Goal: Information Seeking & Learning: Learn about a topic

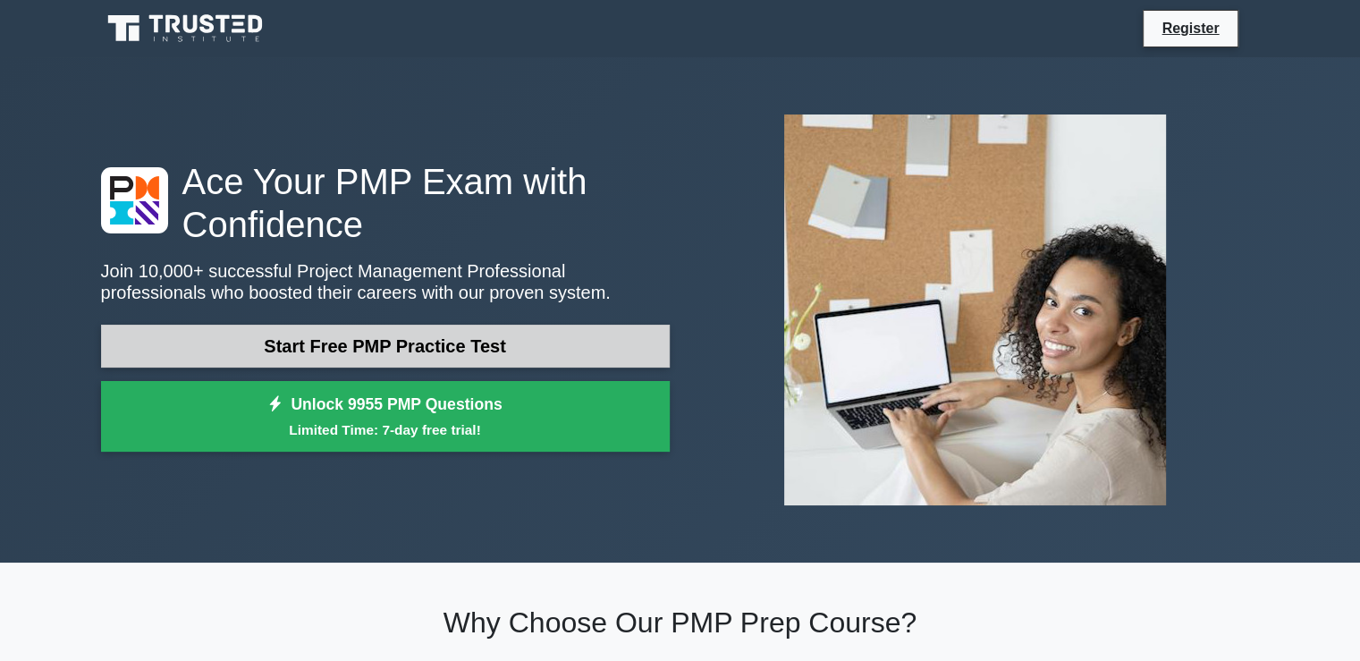
click at [378, 347] on link "Start Free PMP Practice Test" at bounding box center [385, 346] width 569 height 43
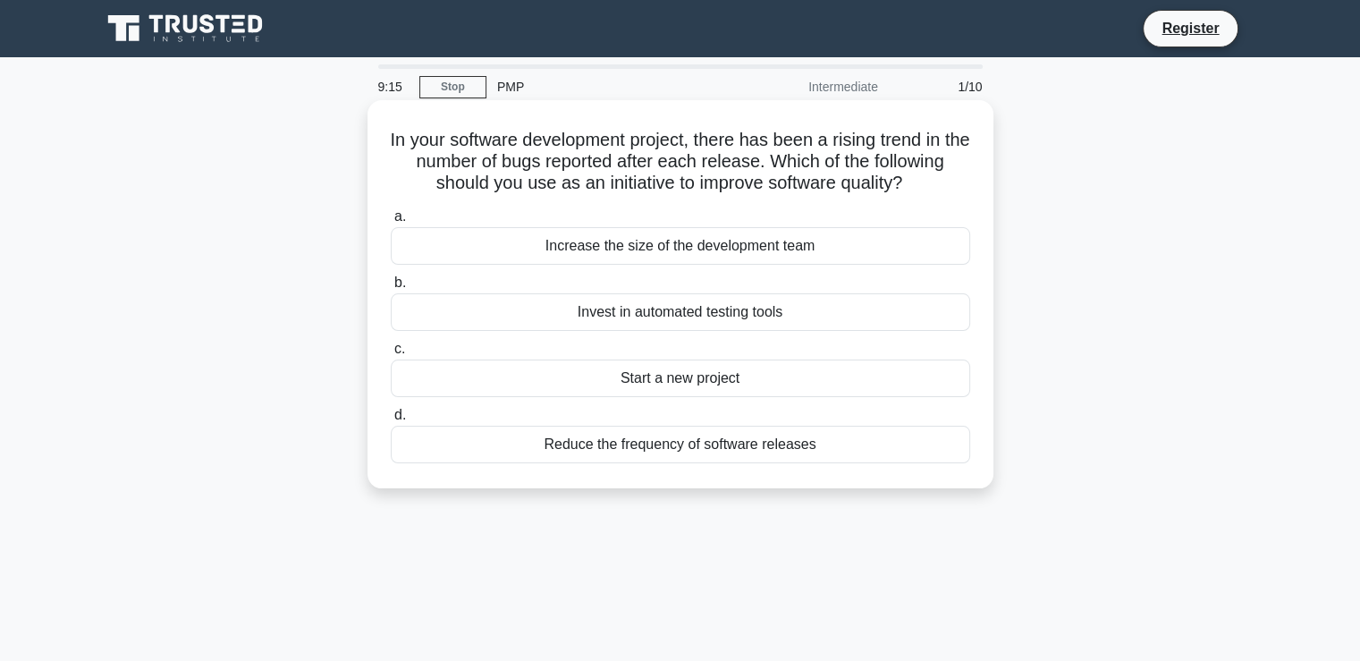
click at [666, 455] on div "Reduce the frequency of software releases" at bounding box center [680, 445] width 579 height 38
click at [391, 421] on input "d. Reduce the frequency of software releases" at bounding box center [391, 415] width 0 height 12
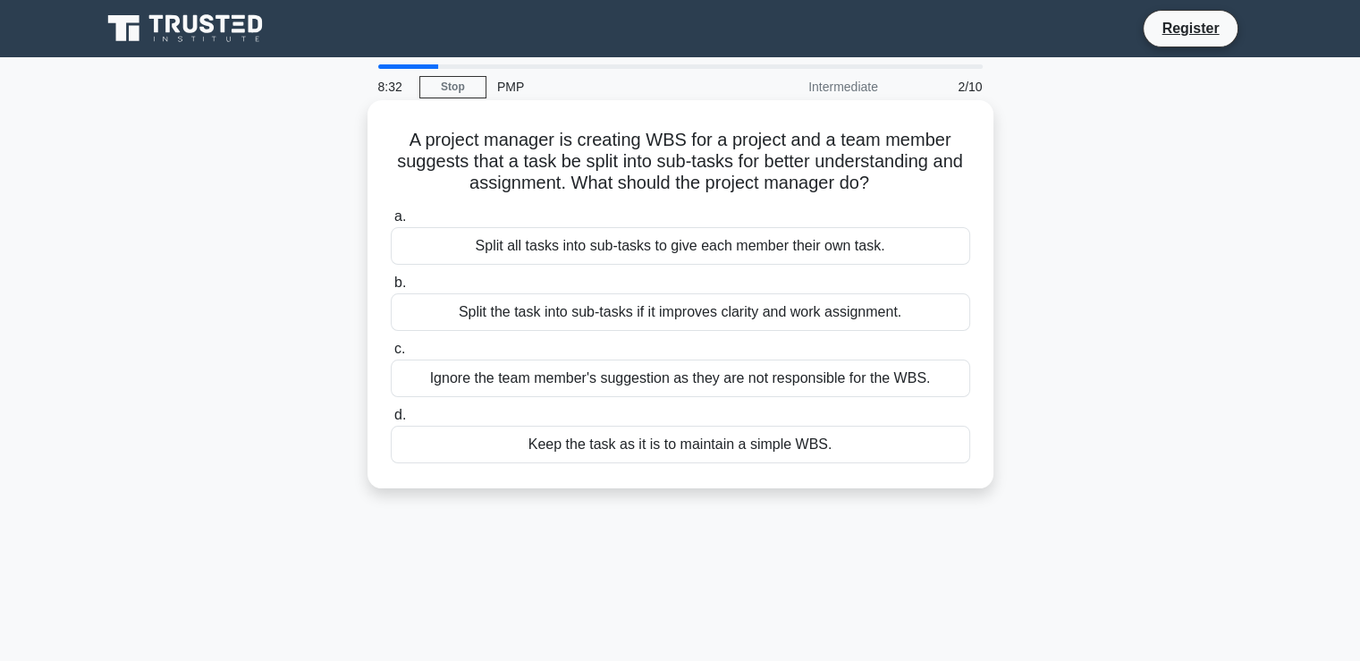
click at [530, 321] on div "Split the task into sub-tasks if it improves clarity and work assignment." at bounding box center [680, 312] width 579 height 38
click at [391, 289] on input "b. Split the task into sub-tasks if it improves clarity and work assignment." at bounding box center [391, 283] width 0 height 12
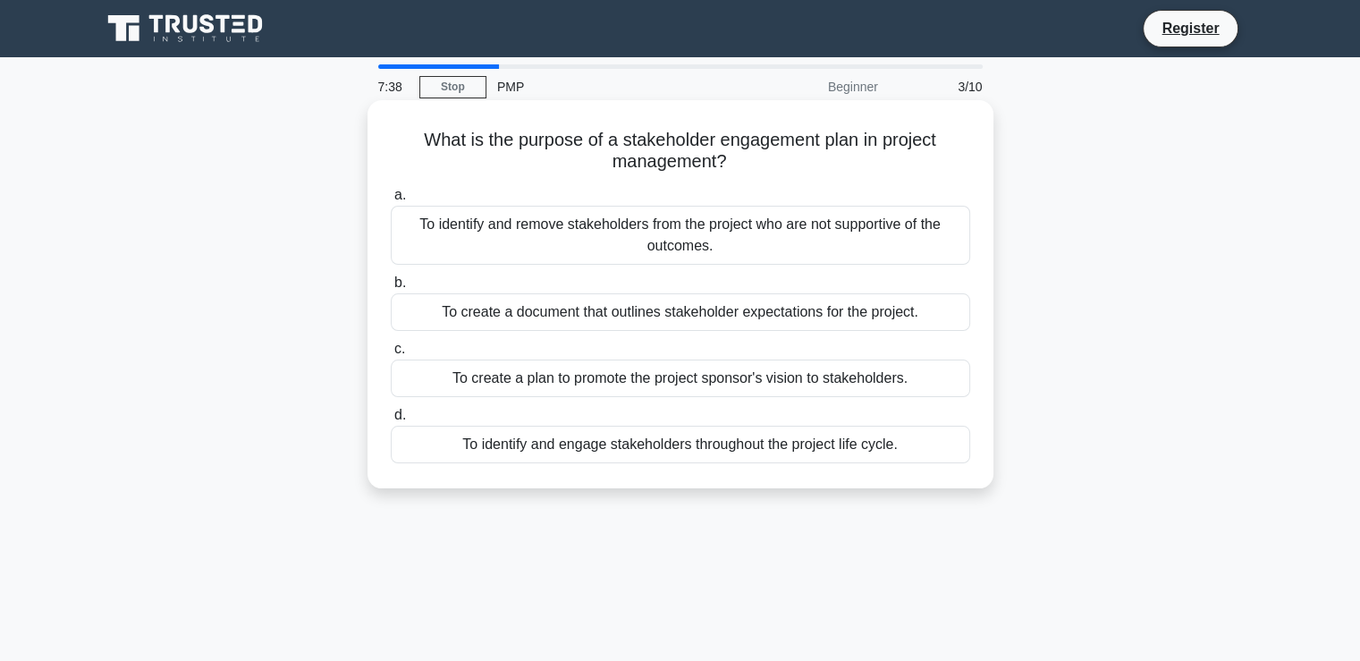
click at [654, 309] on div "To create a document that outlines stakeholder expectations for the project." at bounding box center [680, 312] width 579 height 38
click at [391, 289] on input "b. To create a document that outlines stakeholder expectations for the project." at bounding box center [391, 283] width 0 height 12
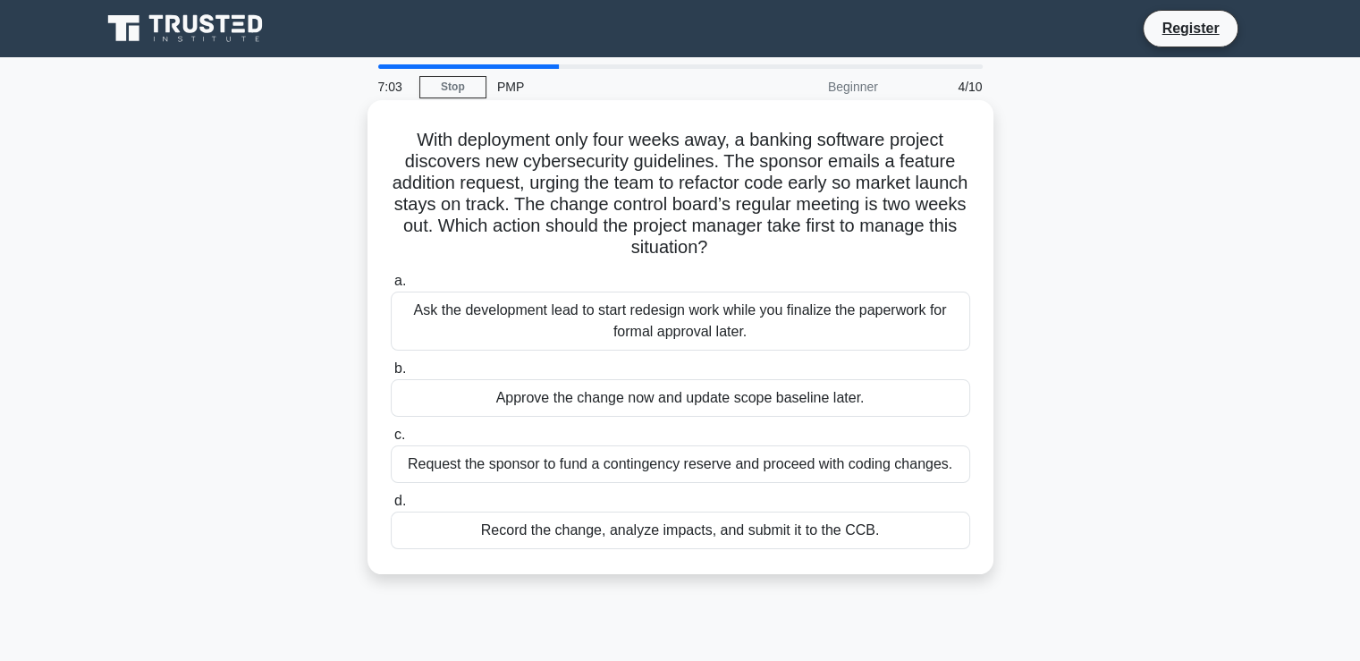
click at [566, 541] on div "Record the change, analyze impacts, and submit it to the CCB." at bounding box center [680, 530] width 579 height 38
click at [391, 507] on input "d. Record the change, analyze impacts, and submit it to the CCB." at bounding box center [391, 501] width 0 height 12
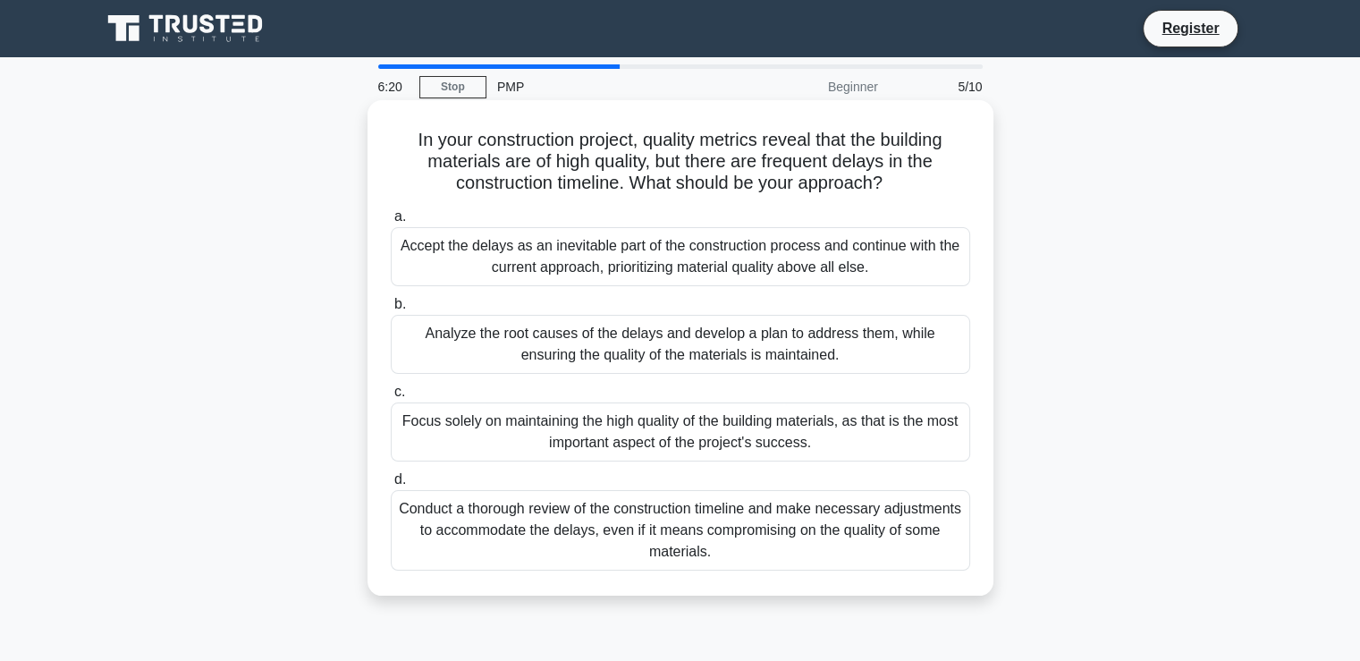
click at [678, 348] on div "Analyze the root causes of the delays and develop a plan to address them, while…" at bounding box center [680, 344] width 579 height 59
click at [391, 310] on input "b. Analyze the root causes of the delays and develop a plan to address them, wh…" at bounding box center [391, 305] width 0 height 12
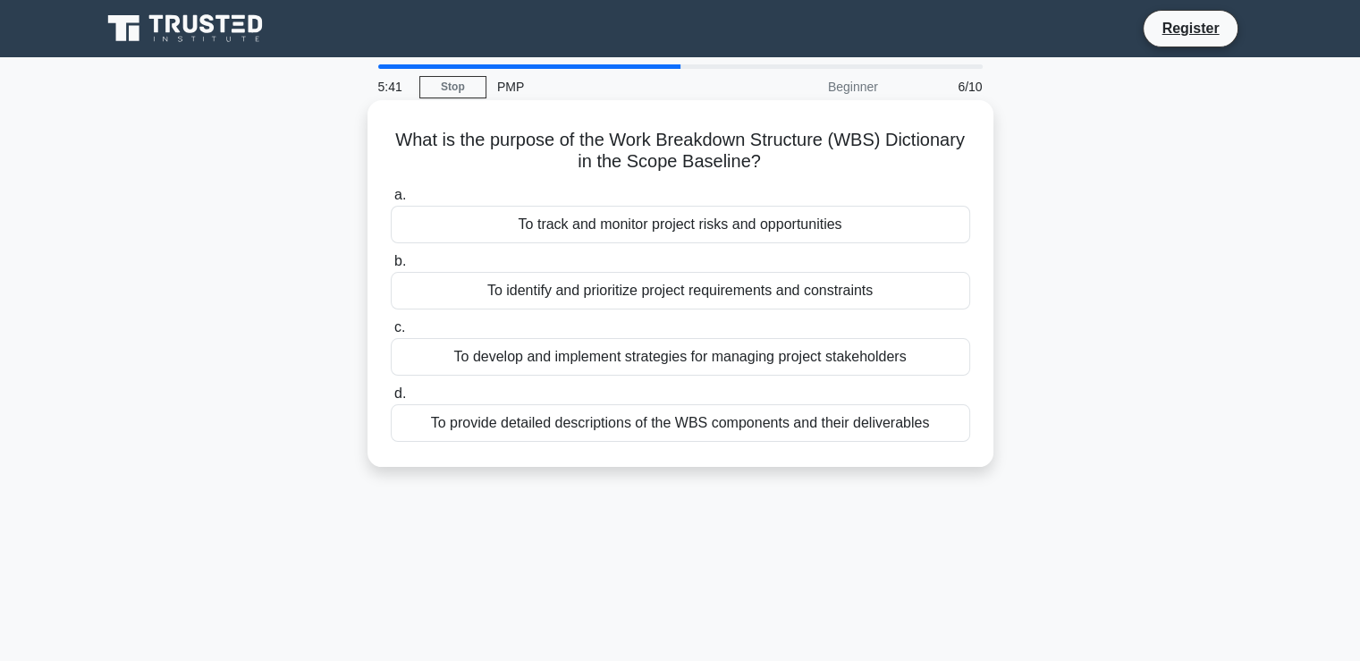
click at [713, 215] on div "To track and monitor project risks and opportunities" at bounding box center [680, 225] width 579 height 38
click at [391, 201] on input "a. To track and monitor project risks and opportunities" at bounding box center [391, 196] width 0 height 12
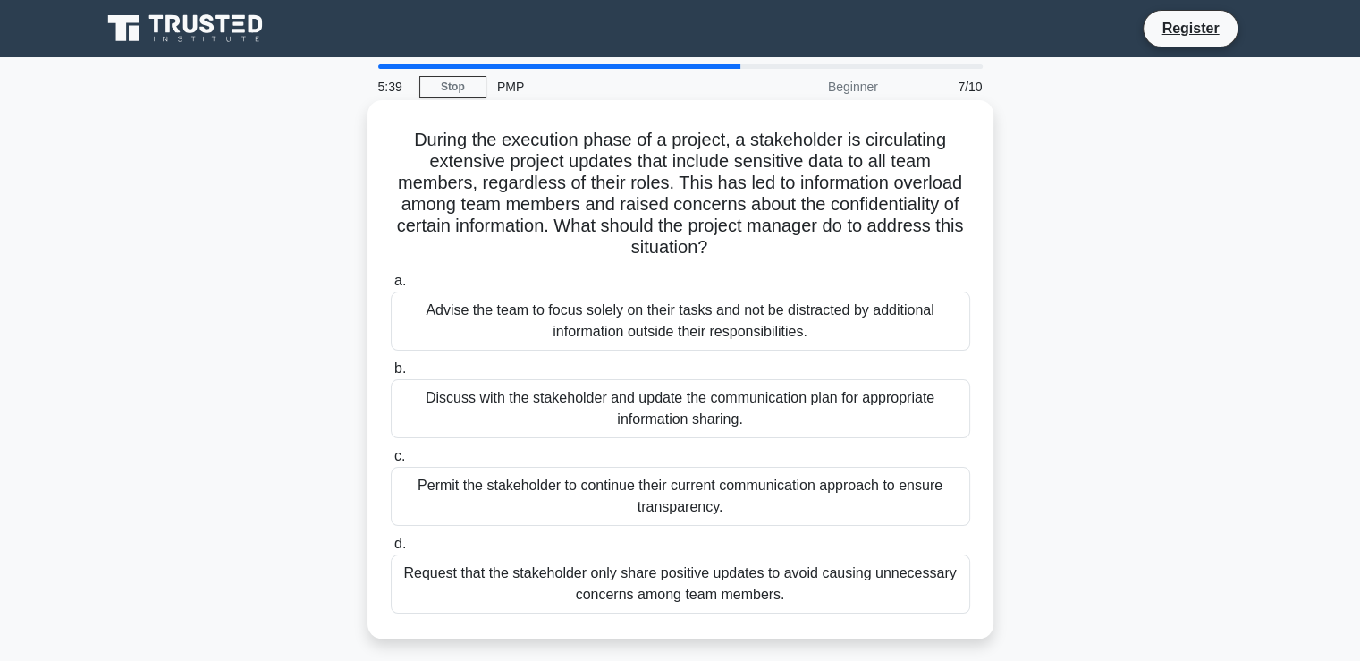
scroll to position [89, 0]
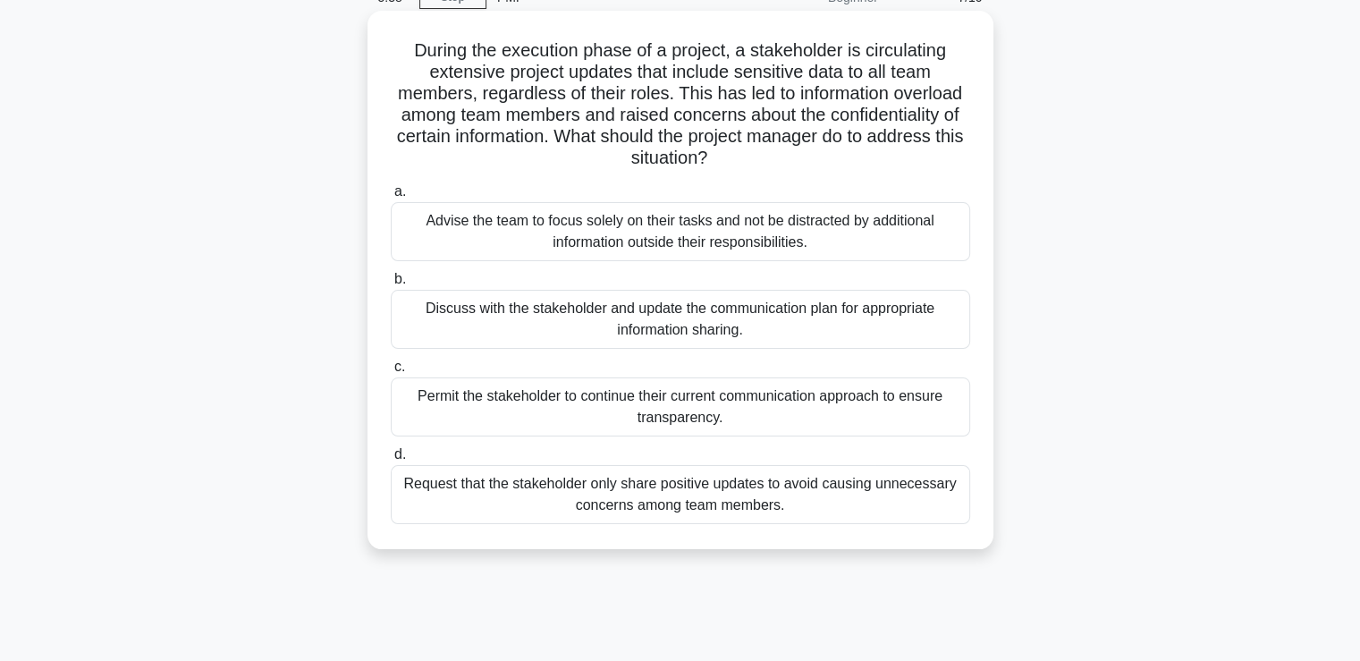
click at [467, 230] on div "Advise the team to focus solely on their tasks and not be distracted by additio…" at bounding box center [680, 231] width 579 height 59
click at [391, 198] on input "a. Advise the team to focus solely on their tasks and not be distracted by addi…" at bounding box center [391, 192] width 0 height 12
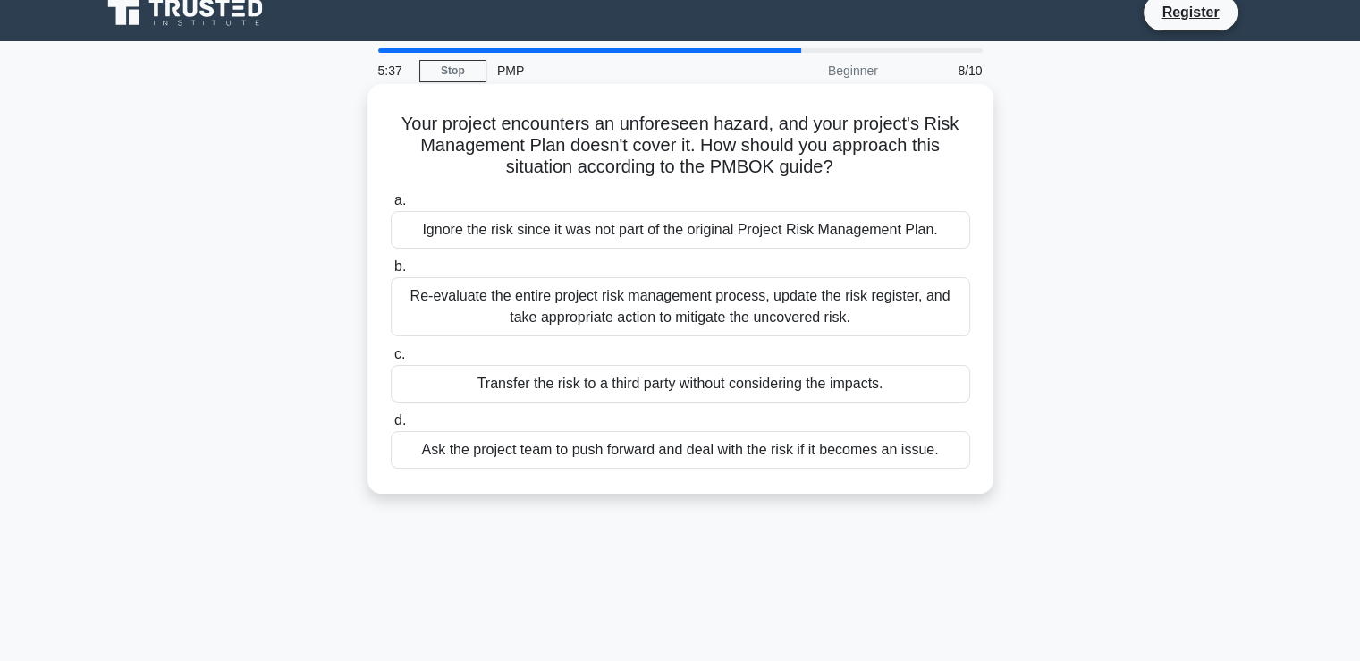
scroll to position [0, 0]
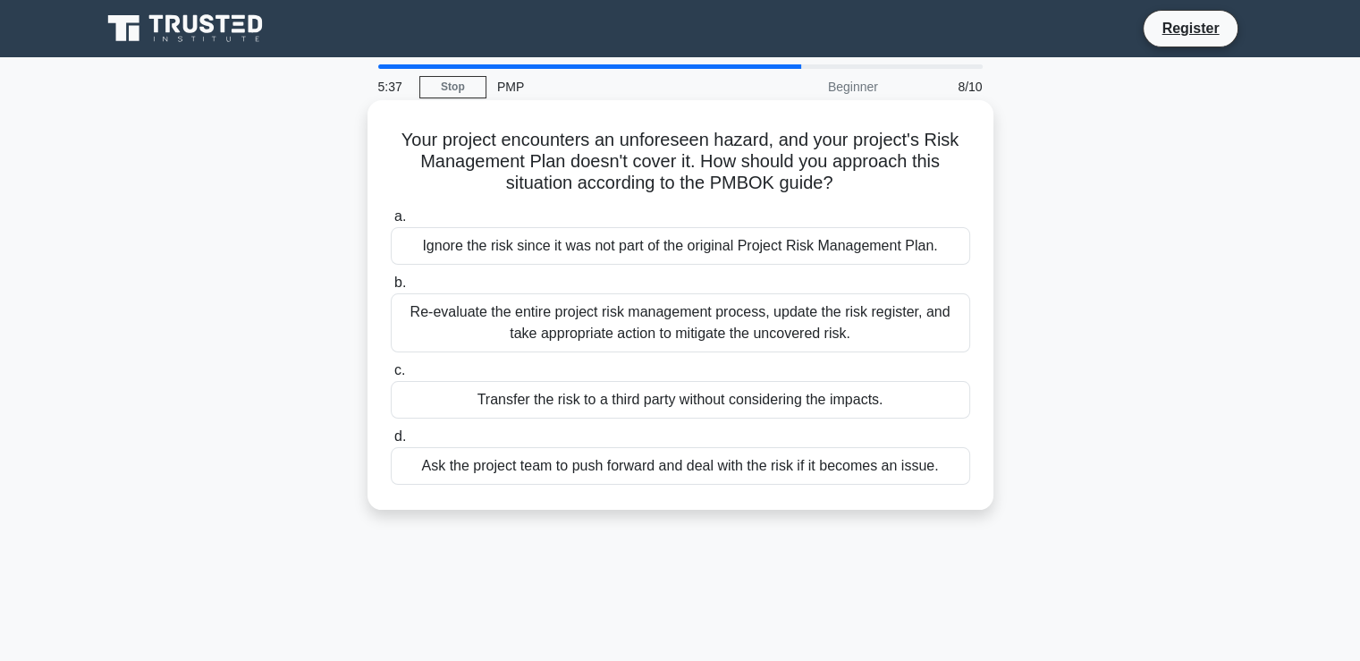
click at [544, 343] on div "Re-evaluate the entire project risk management process, update the risk registe…" at bounding box center [680, 322] width 579 height 59
click at [391, 289] on input "b. Re-evaluate the entire project risk management process, update the risk regi…" at bounding box center [391, 283] width 0 height 12
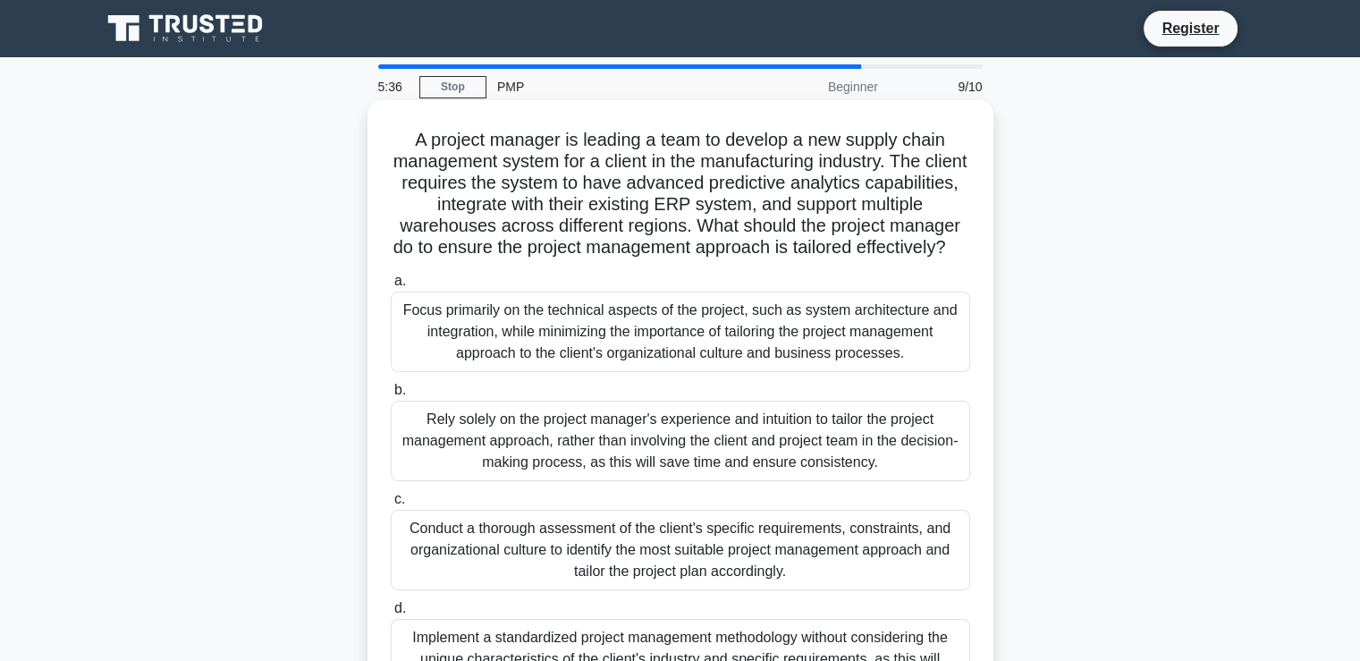
click at [539, 344] on div "Focus primarily on the technical aspects of the project, such as system archite…" at bounding box center [680, 331] width 579 height 80
click at [391, 287] on input "a. Focus primarily on the technical aspects of the project, such as system arch…" at bounding box center [391, 281] width 0 height 12
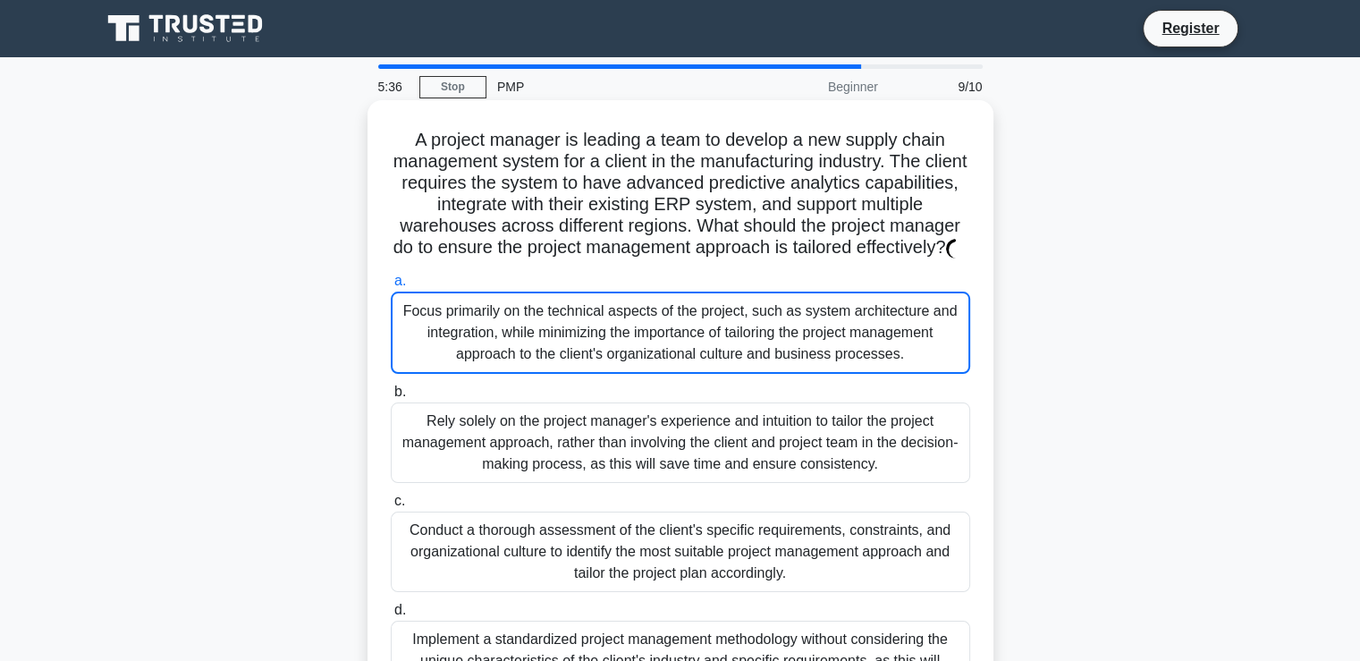
click at [476, 343] on div "Focus primarily on the technical aspects of the project, such as system archite…" at bounding box center [680, 332] width 579 height 82
click at [391, 287] on input "a. Focus primarily on the technical aspects of the project, such as system arch…" at bounding box center [391, 281] width 0 height 12
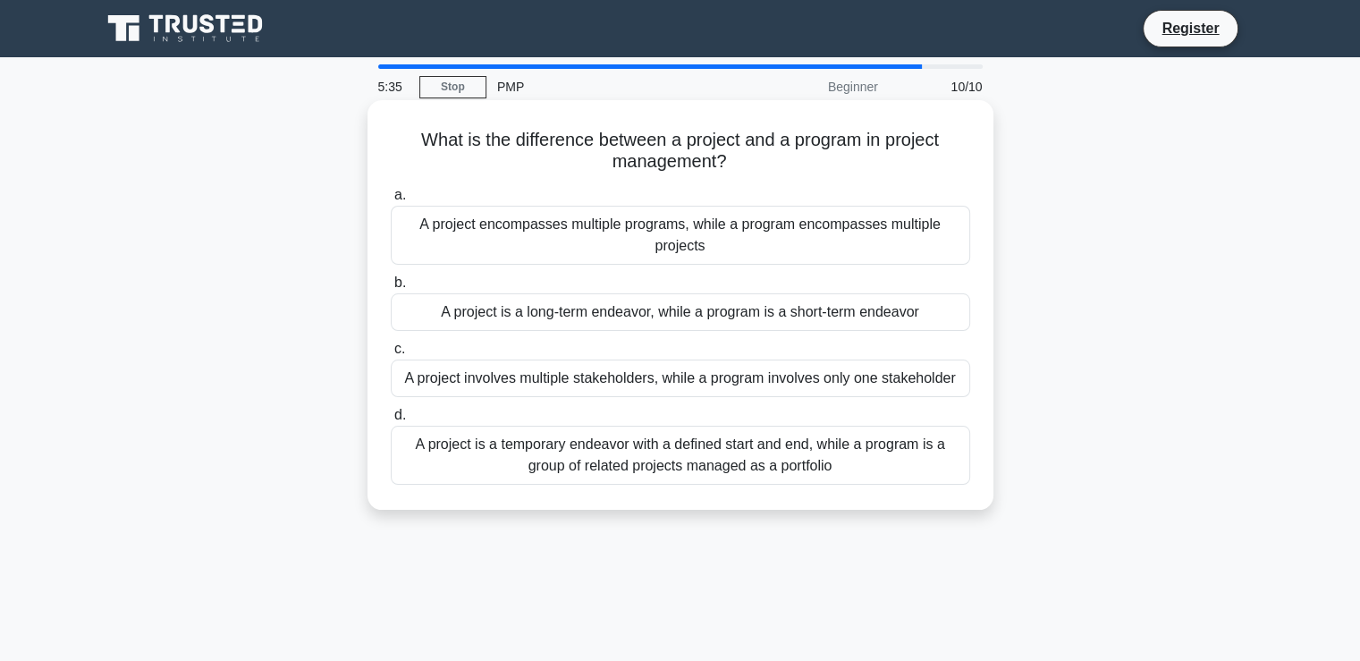
drag, startPoint x: 476, startPoint y: 344, endPoint x: 459, endPoint y: 369, distance: 30.3
click at [476, 342] on label "c. A project involves multiple stakeholders, while a program involves only one …" at bounding box center [680, 367] width 579 height 59
click at [391, 343] on input "c. A project involves multiple stakeholders, while a program involves only one …" at bounding box center [391, 349] width 0 height 12
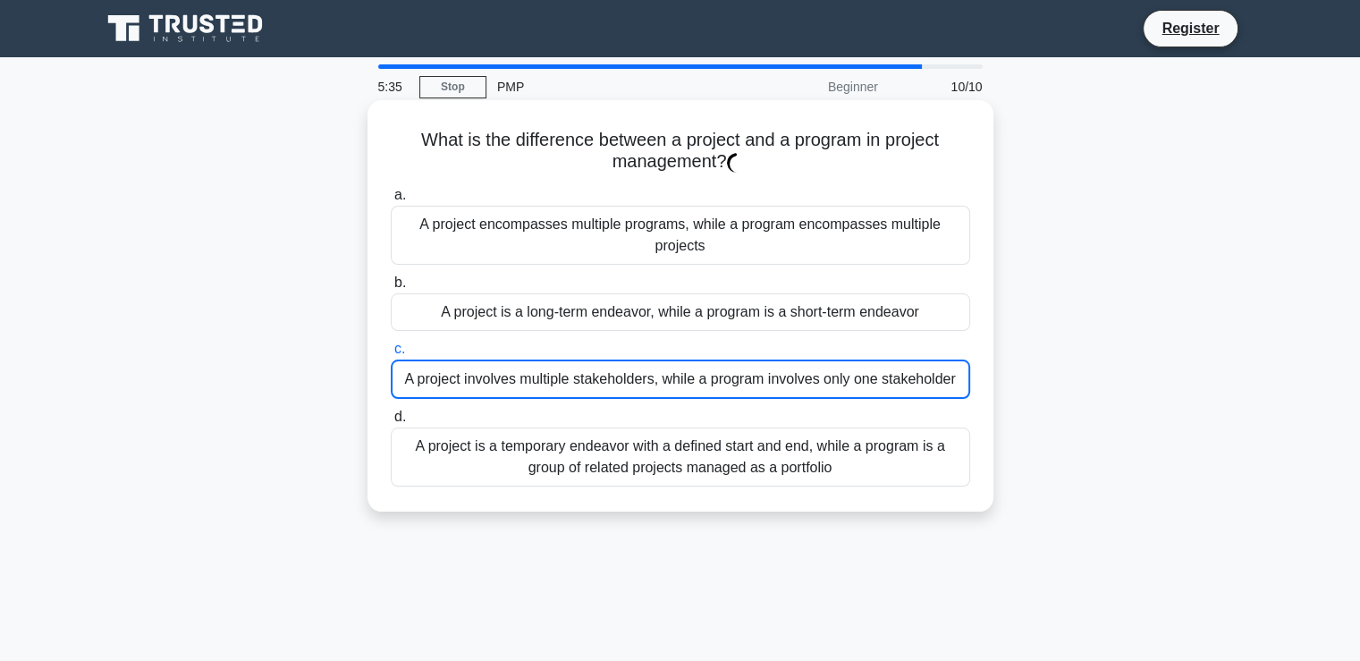
click at [450, 394] on div "A project involves multiple stakeholders, while a program involves only one sta…" at bounding box center [680, 378] width 579 height 39
click at [391, 355] on input "c. A project involves multiple stakeholders, while a program involves only one …" at bounding box center [391, 349] width 0 height 12
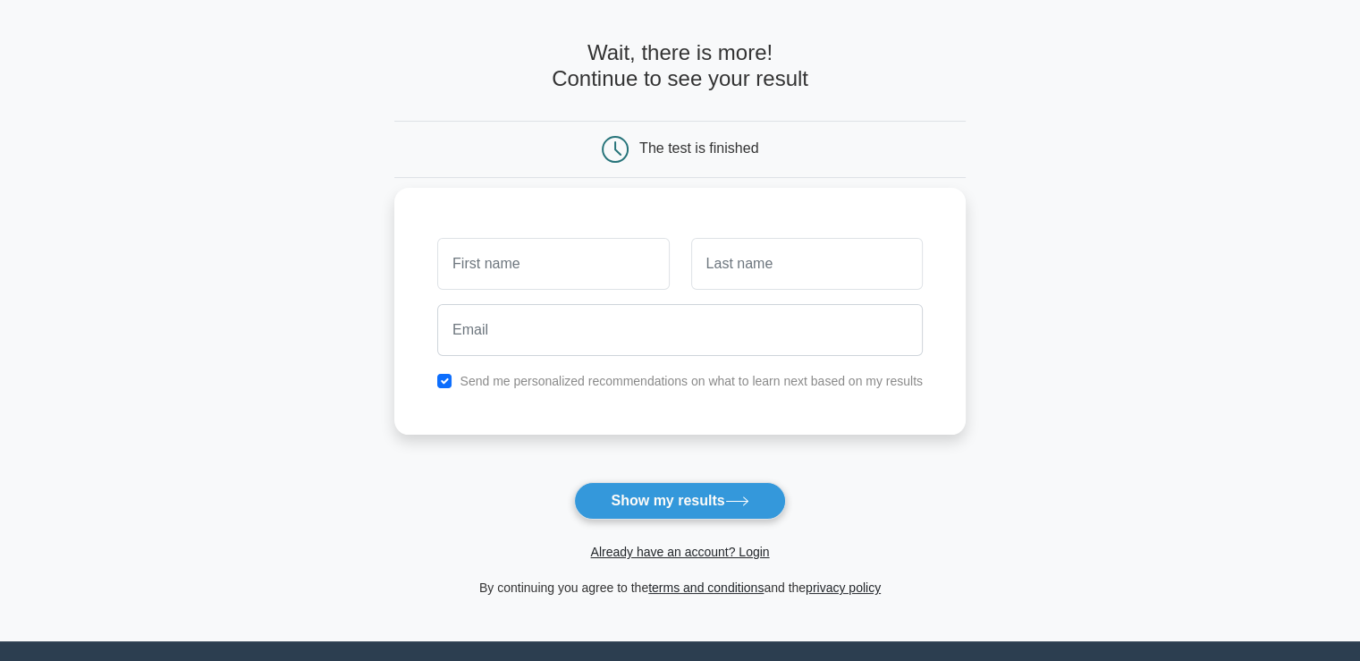
scroll to position [89, 0]
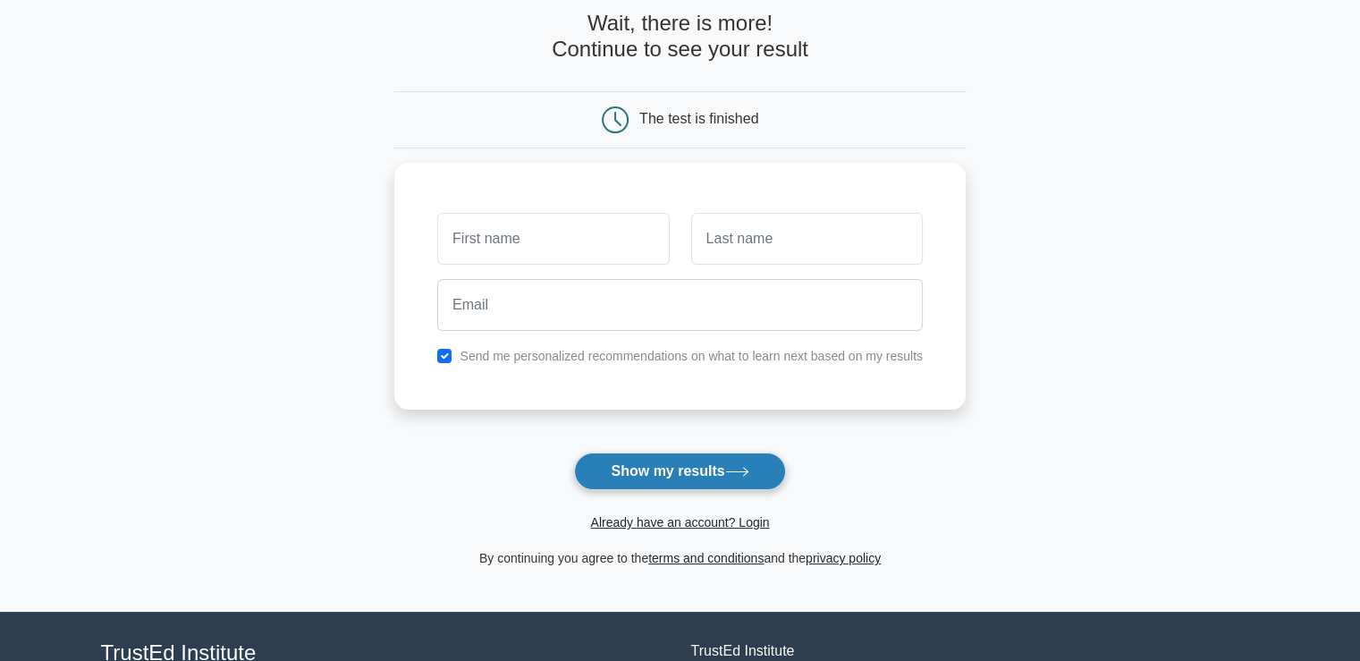
click at [672, 473] on button "Show my results" at bounding box center [679, 471] width 211 height 38
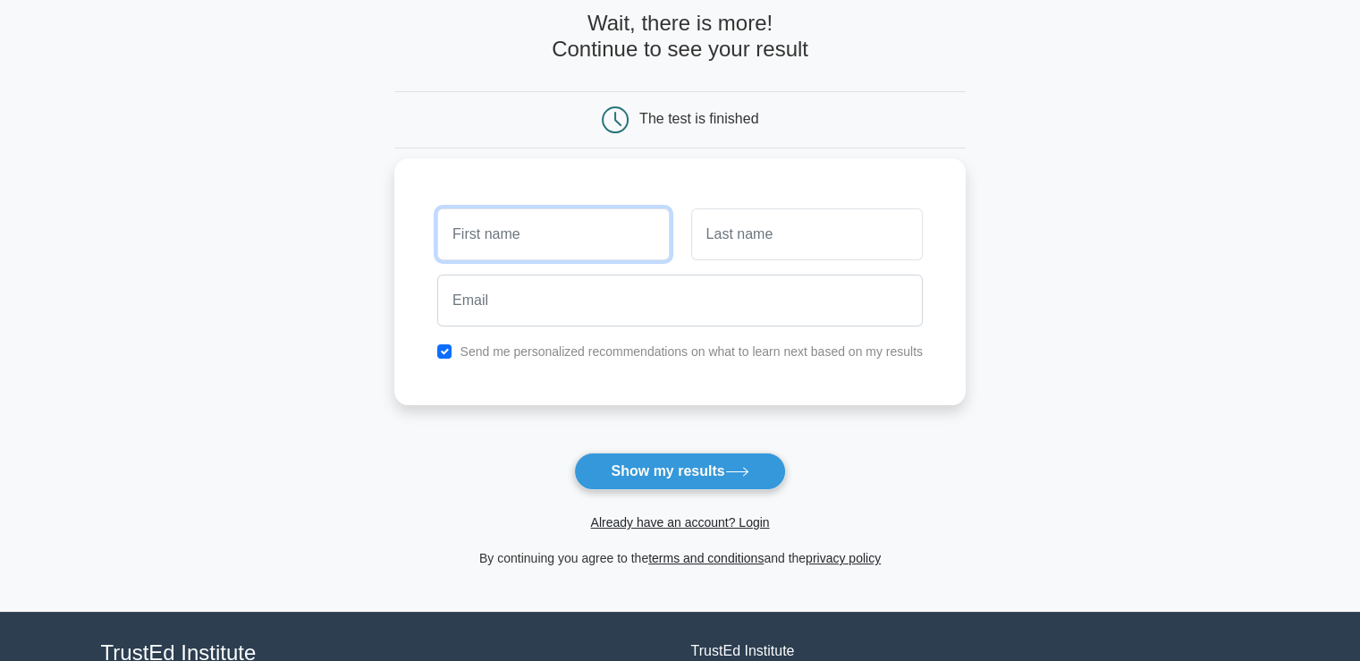
click at [544, 220] on input "text" at bounding box center [553, 234] width 232 height 52
click at [526, 230] on input "text" at bounding box center [553, 234] width 232 height 52
type input "test"
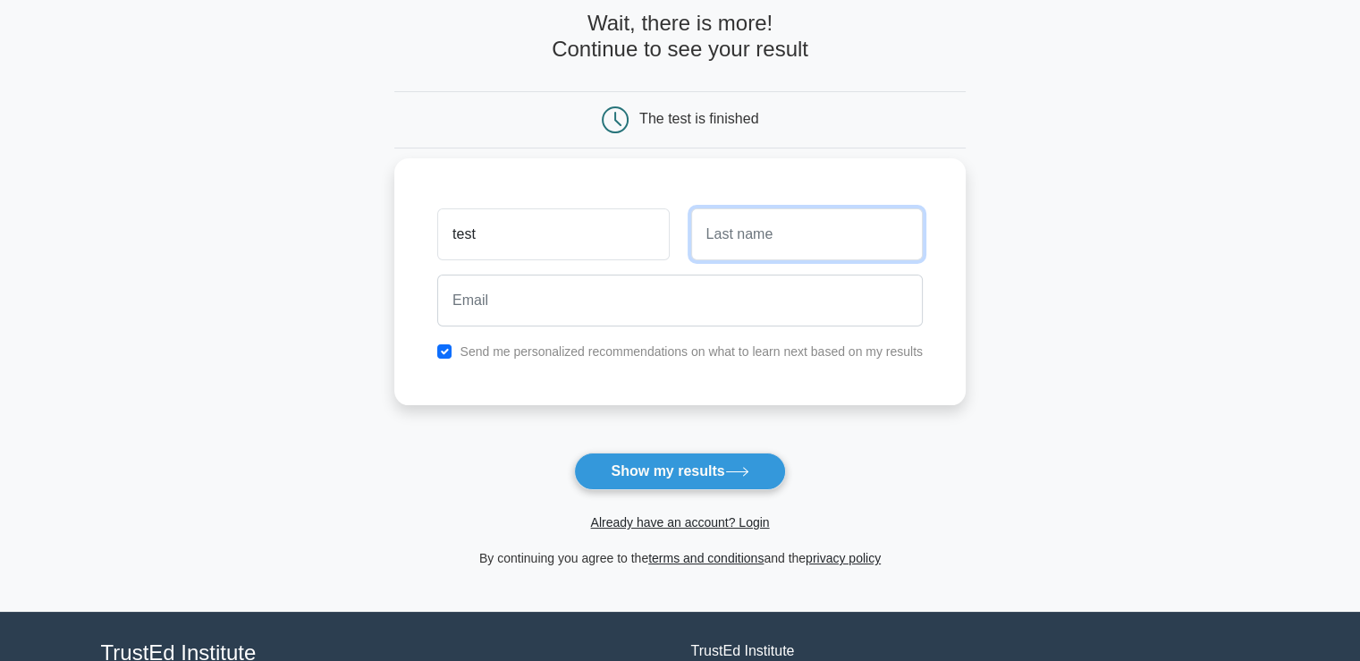
click at [776, 234] on input "text" at bounding box center [807, 234] width 232 height 52
type input "test"
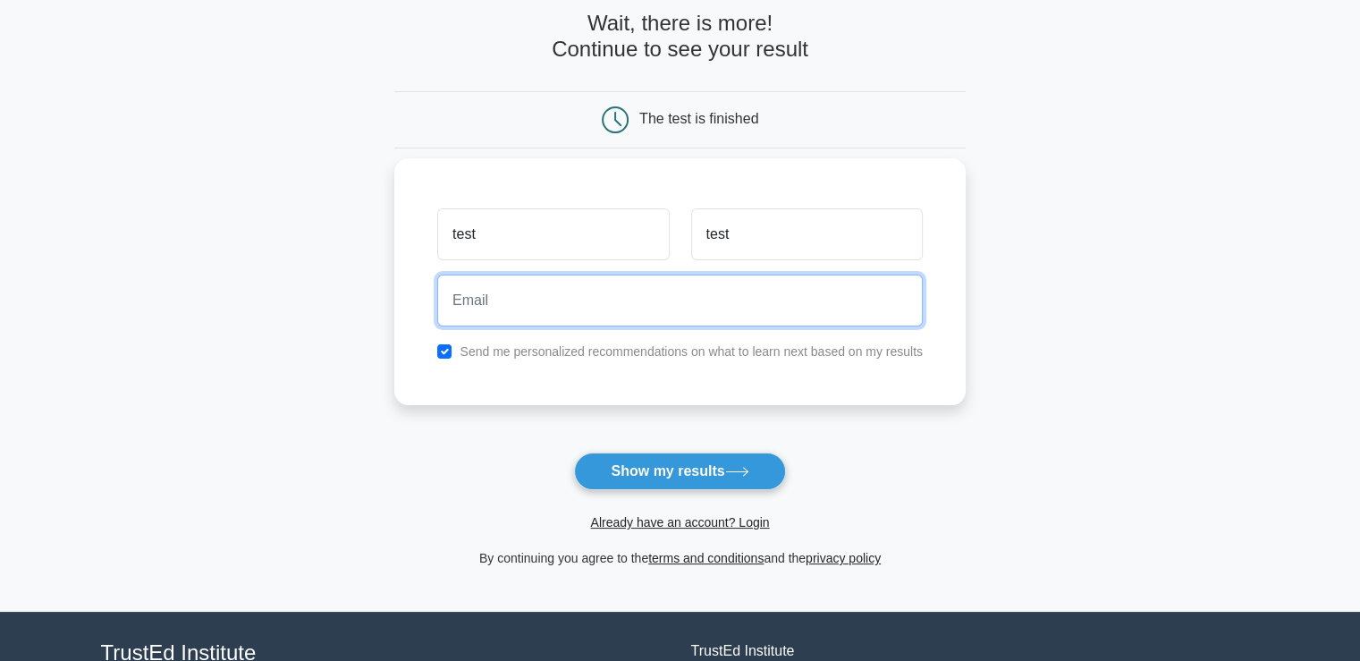
click at [544, 301] on input "email" at bounding box center [679, 300] width 485 height 52
drag, startPoint x: 487, startPoint y: 305, endPoint x: 564, endPoint y: 308, distance: 77.0
click at [564, 308] on input "test@idm.net.lb" at bounding box center [679, 300] width 485 height 52
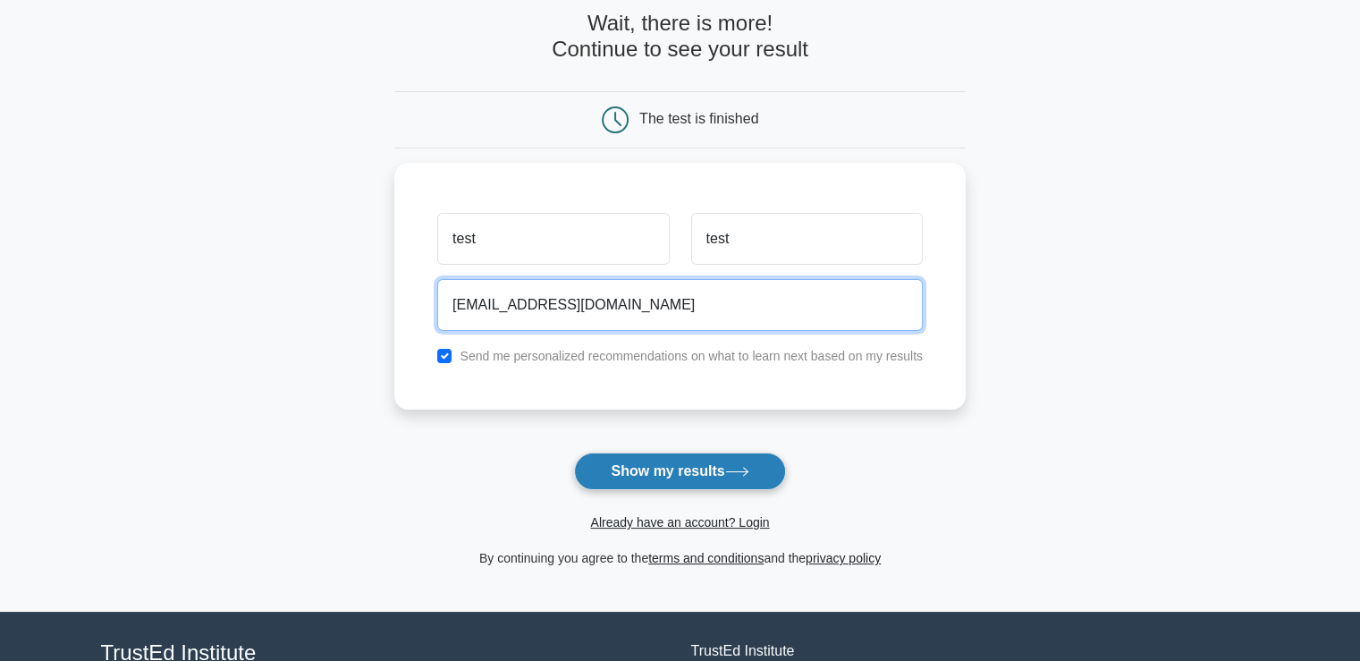
type input "test@test.test.com"
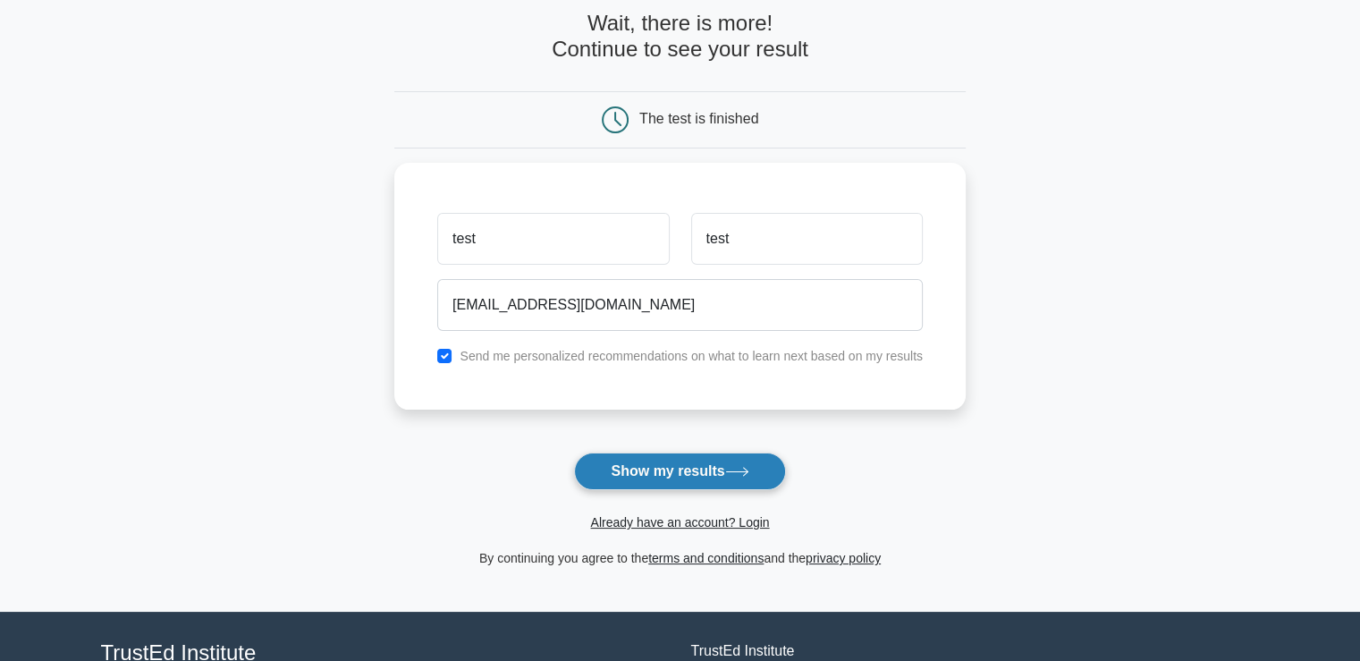
click at [654, 476] on button "Show my results" at bounding box center [679, 471] width 211 height 38
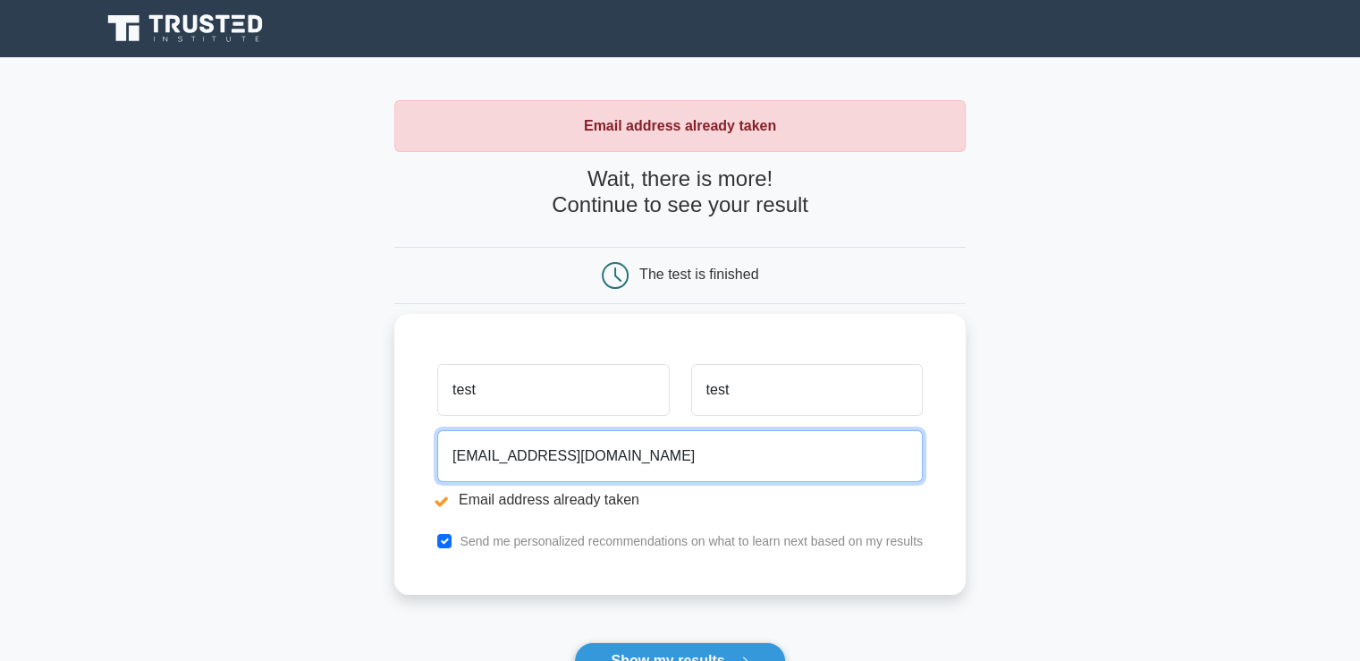
click at [532, 449] on input "test@test.test.com" at bounding box center [679, 456] width 485 height 52
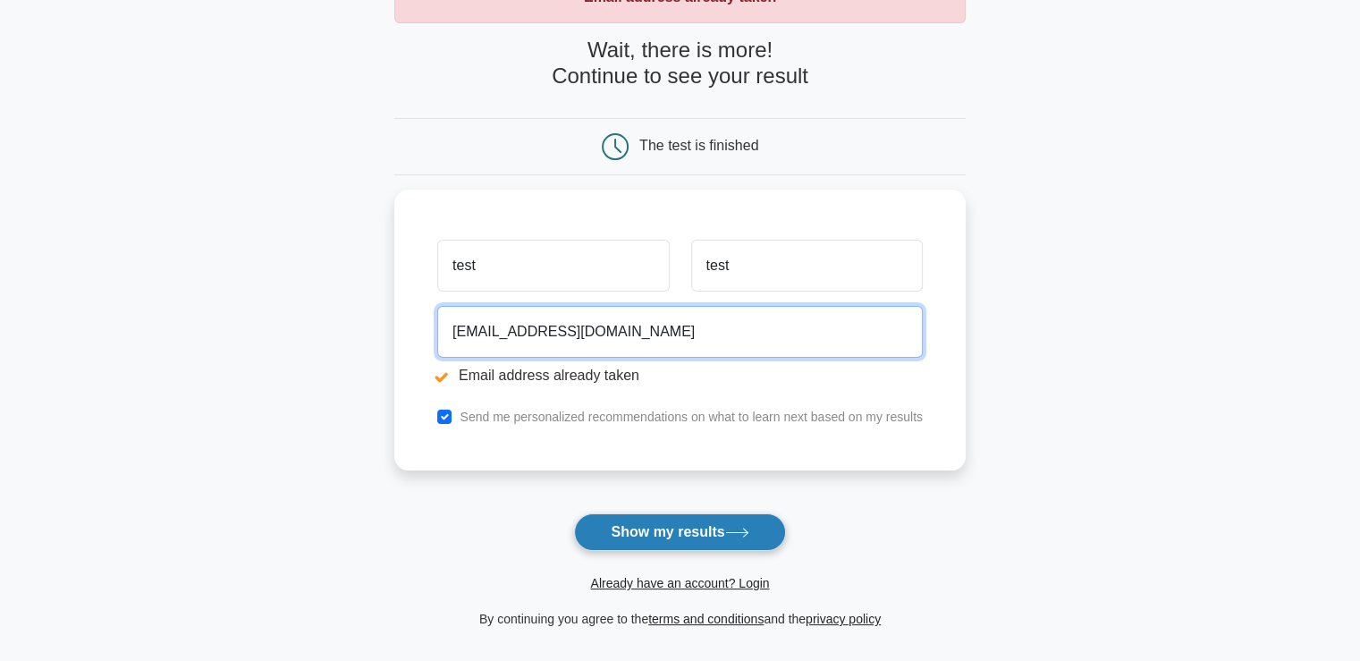
scroll to position [268, 0]
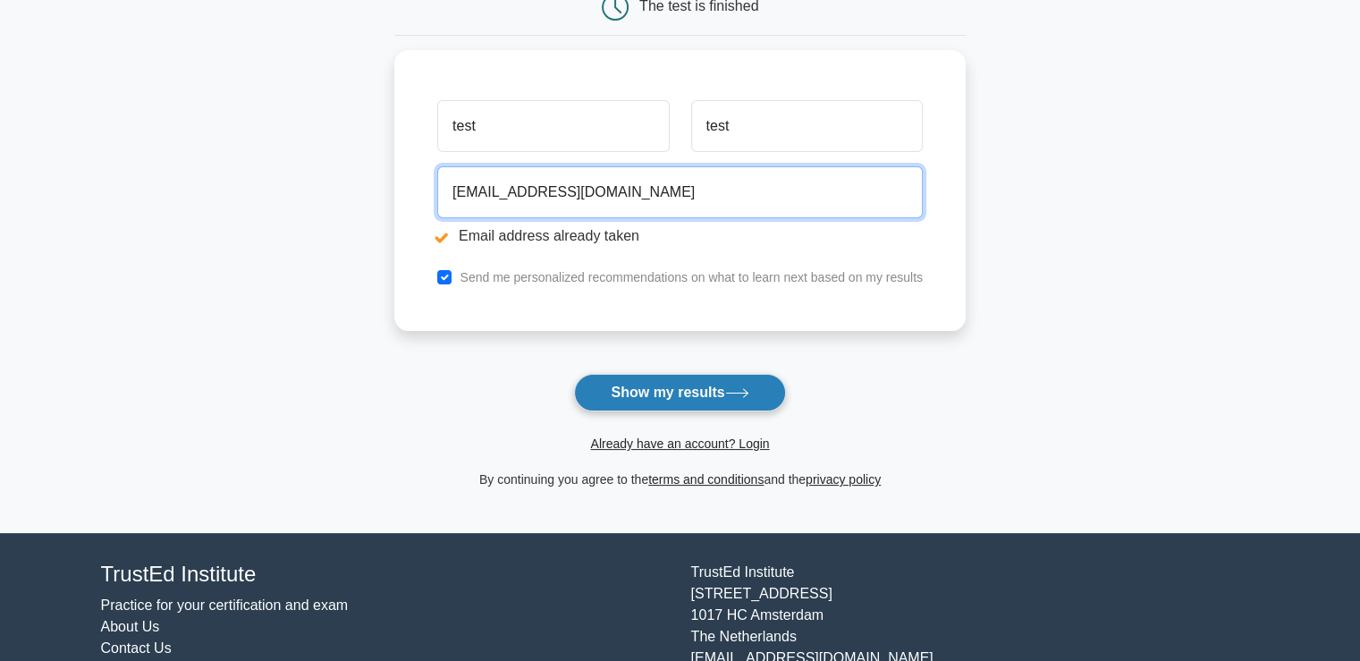
type input "test@test.te3st.com"
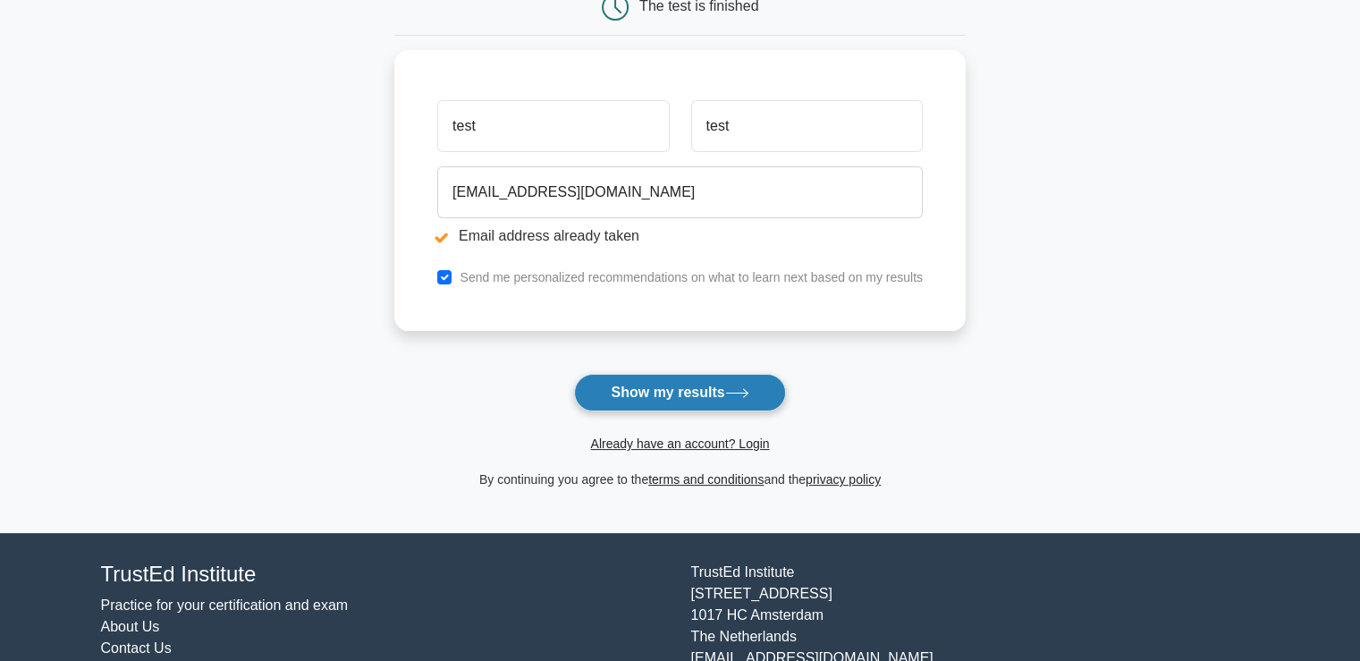
click at [640, 394] on button "Show my results" at bounding box center [679, 393] width 211 height 38
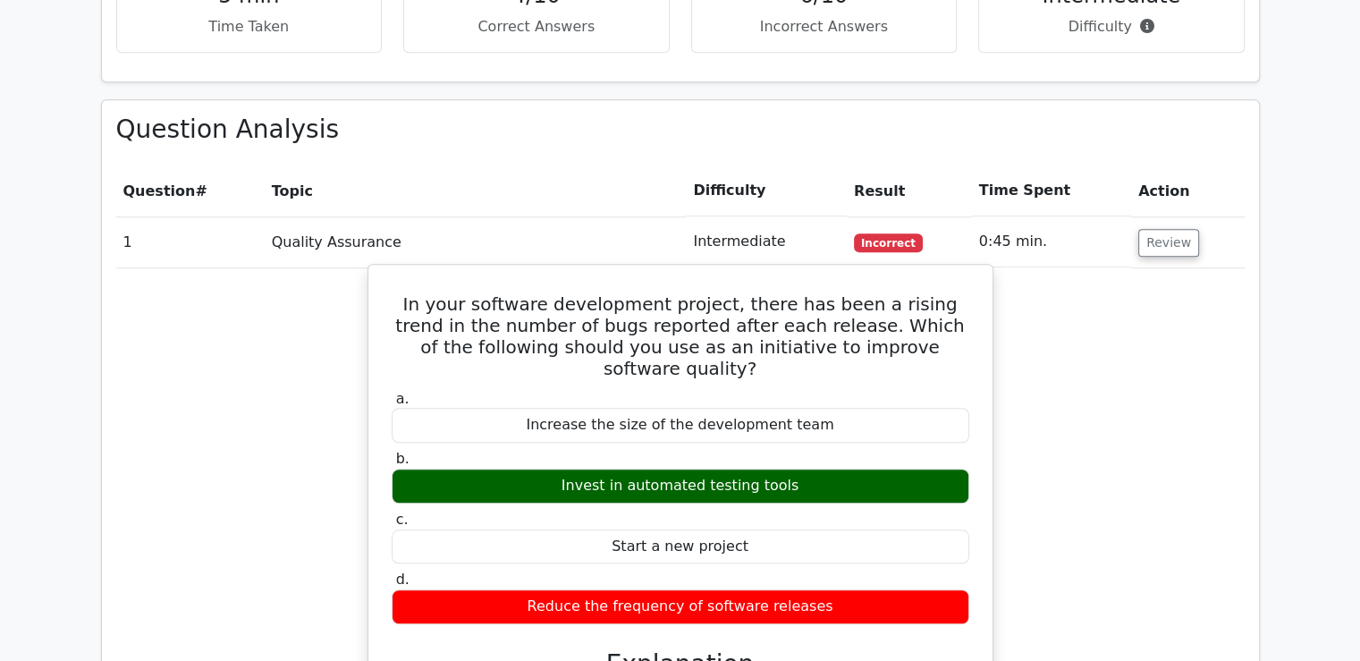
scroll to position [1162, 0]
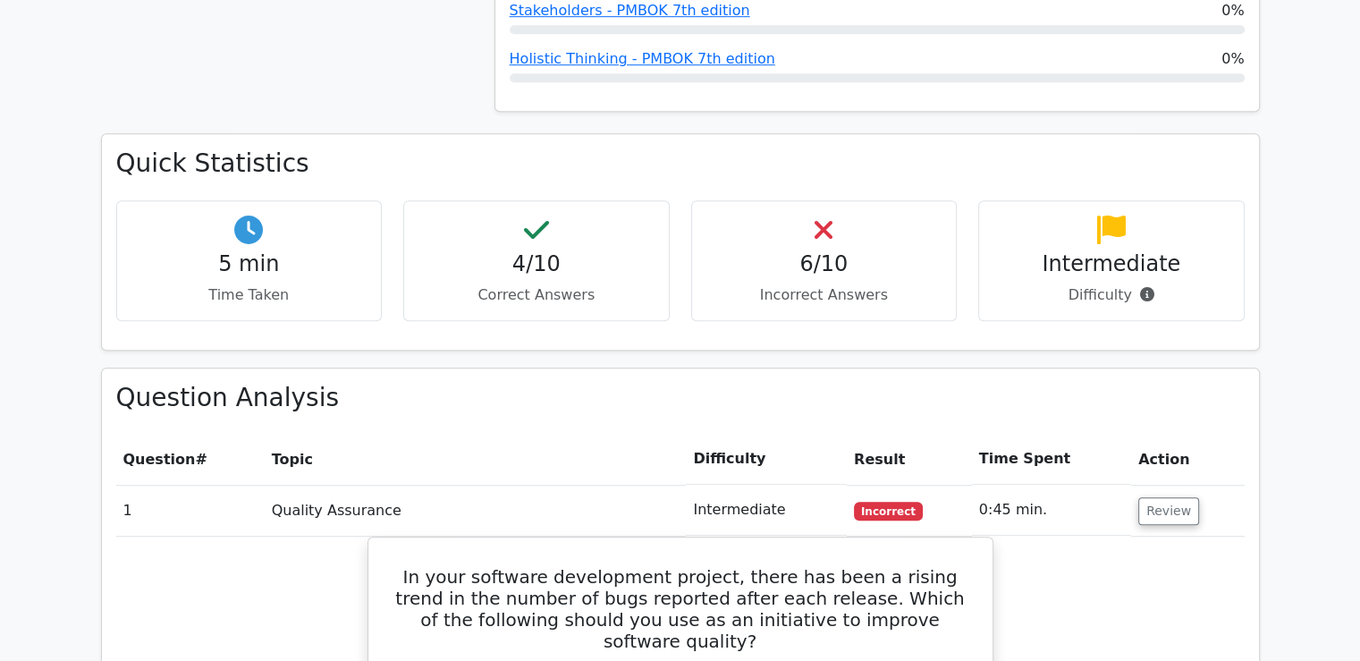
click at [906, 485] on td "Incorrect" at bounding box center [909, 510] width 125 height 51
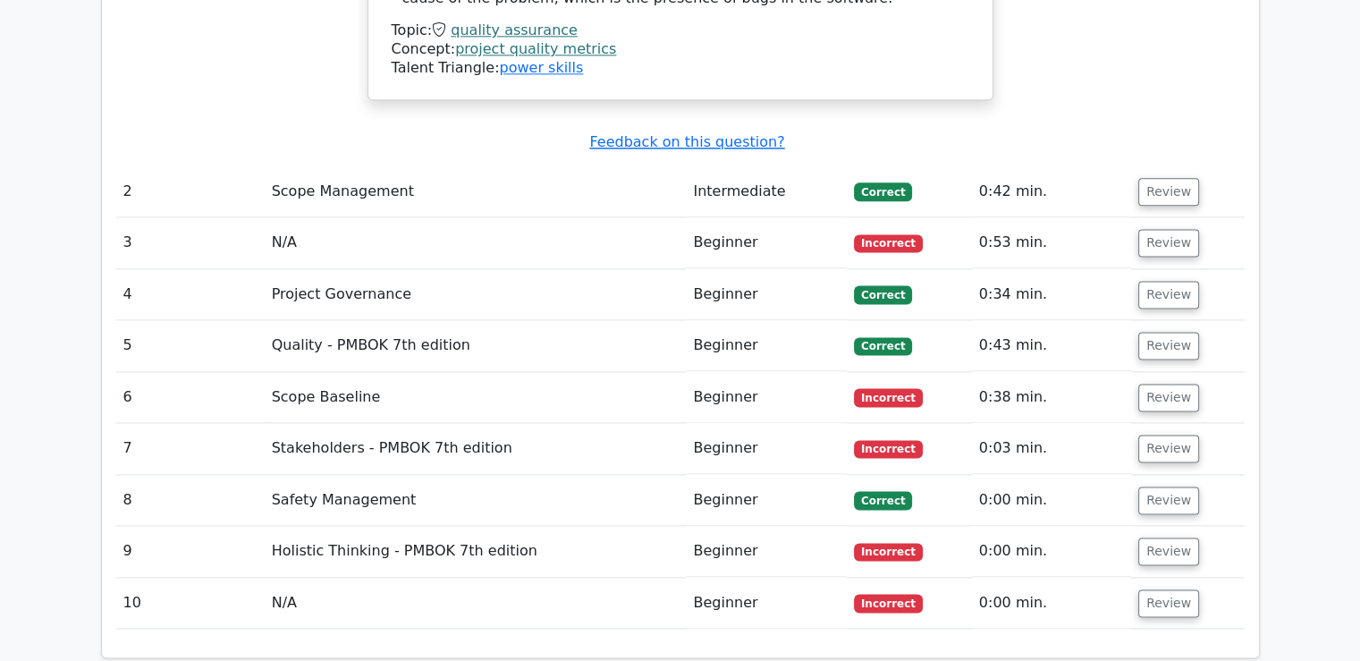
scroll to position [2146, 0]
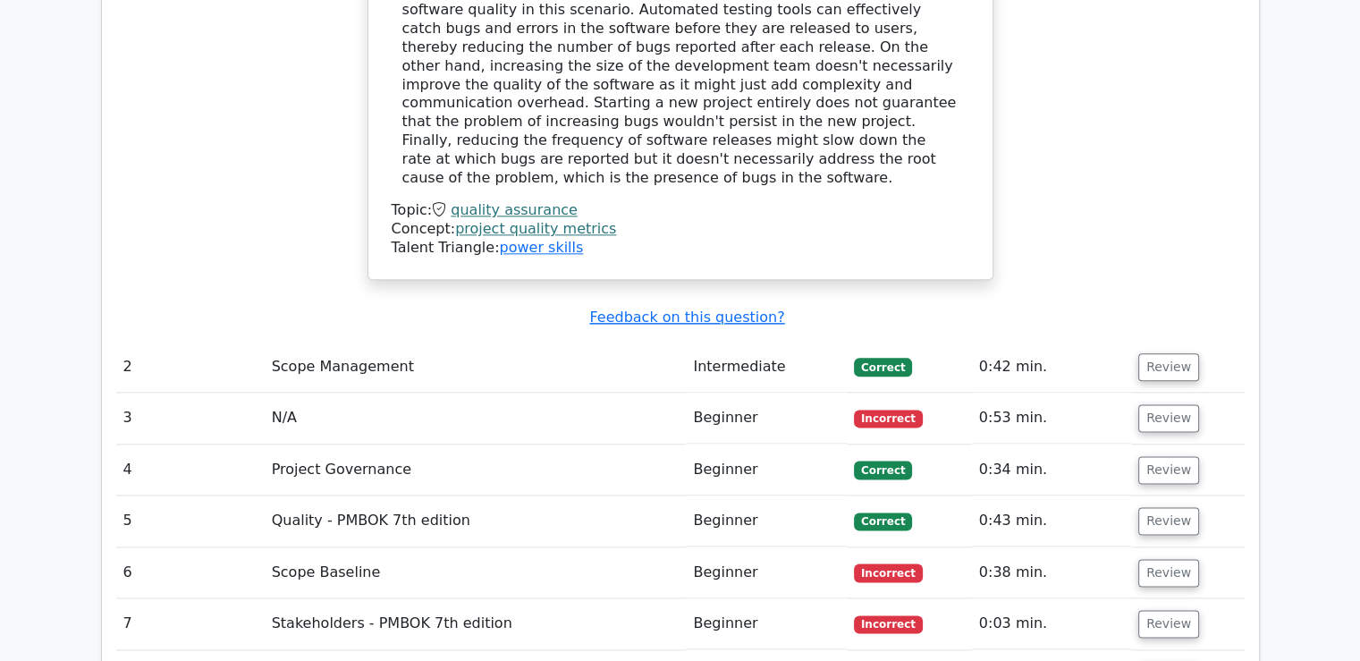
click at [409, 392] on td "N/A" at bounding box center [476, 417] width 422 height 51
click at [640, 392] on td "N/A" at bounding box center [476, 417] width 422 height 51
click at [372, 444] on td "Project Governance" at bounding box center [476, 469] width 422 height 51
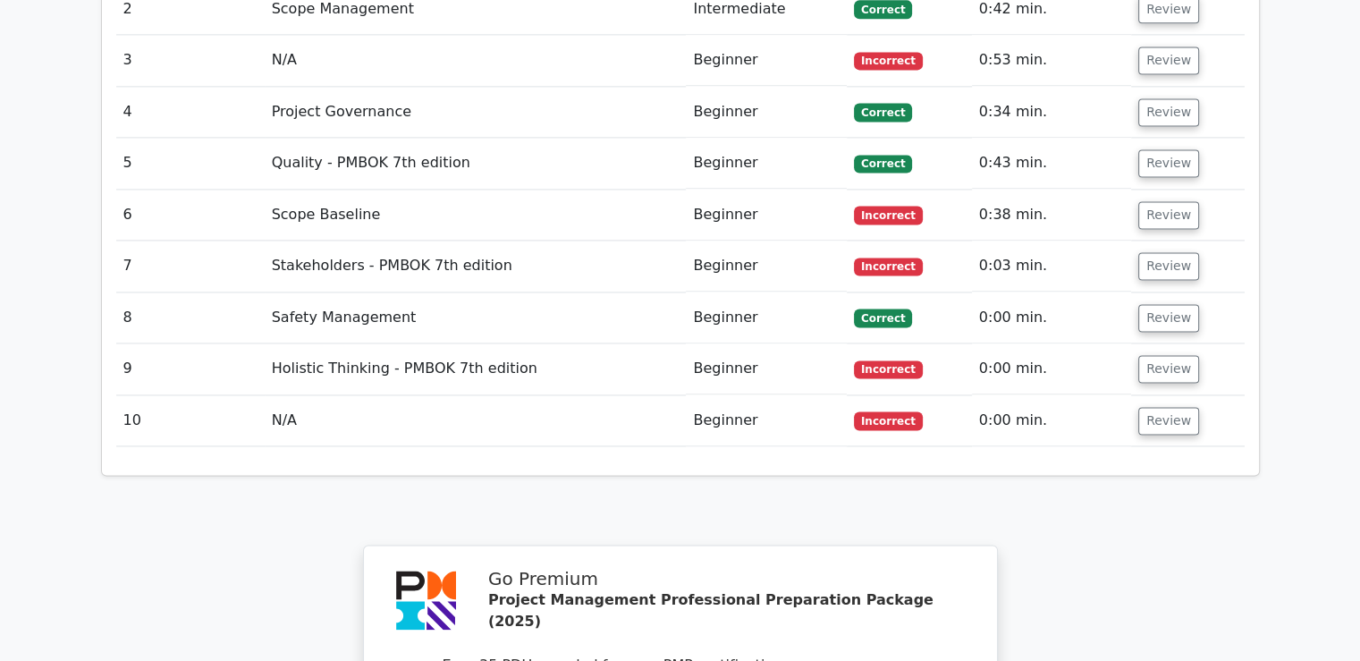
scroll to position [2235, 0]
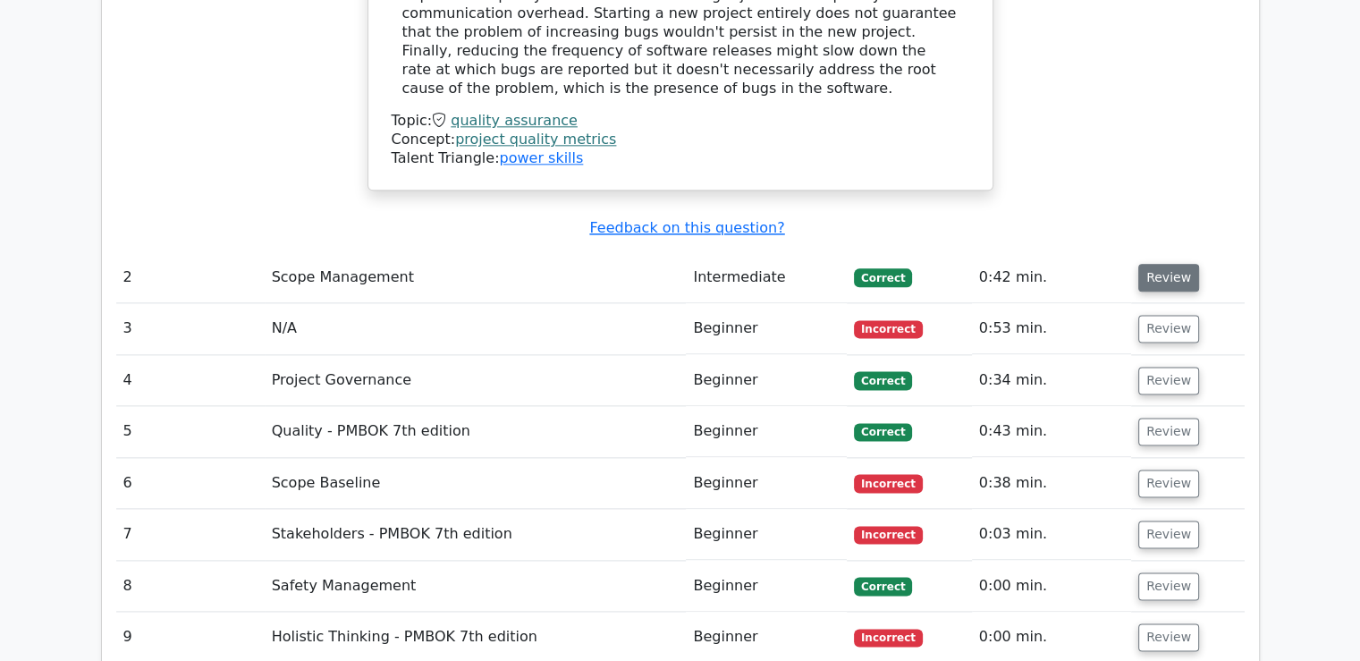
click at [1160, 264] on button "Review" at bounding box center [1168, 278] width 61 height 28
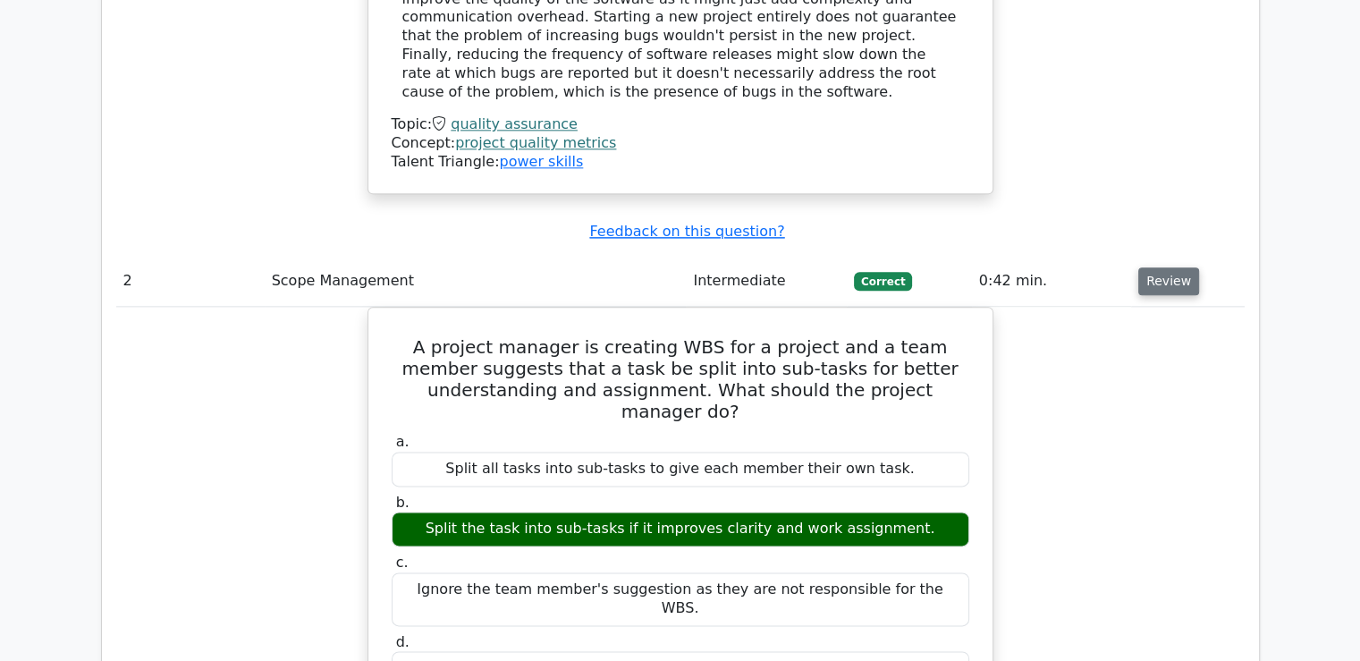
scroll to position [2146, 0]
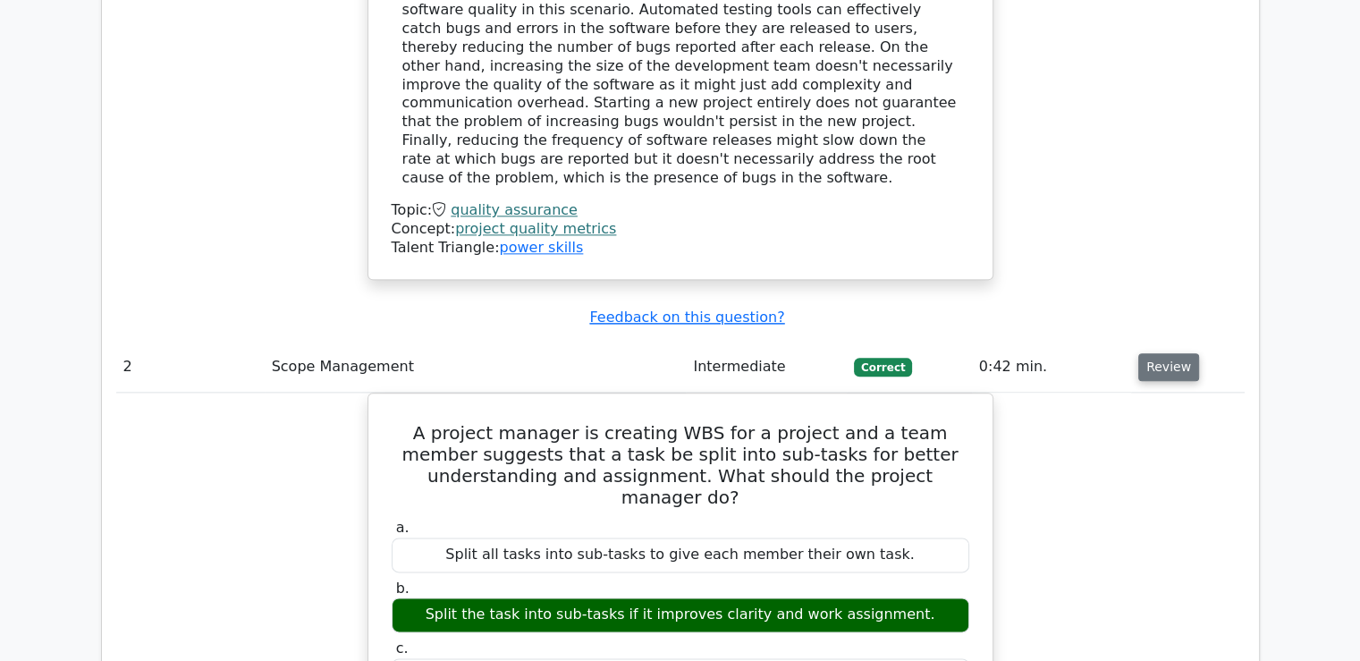
click at [1165, 353] on button "Review" at bounding box center [1168, 367] width 61 height 28
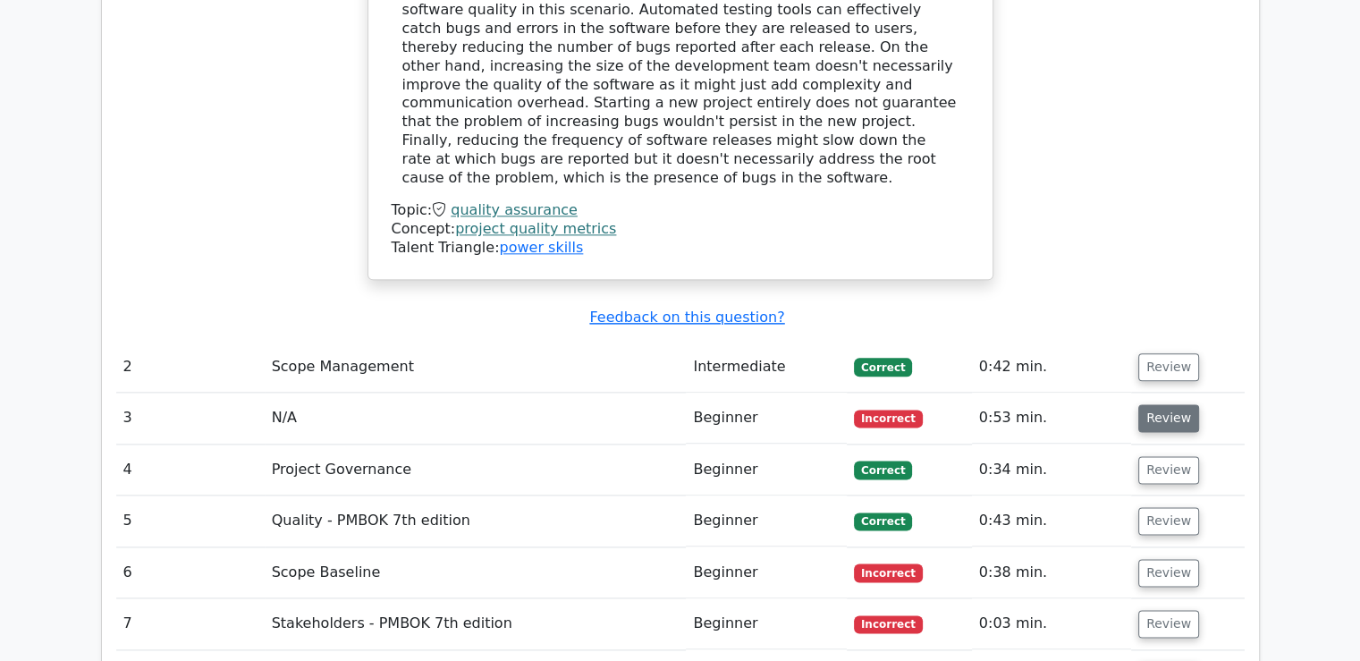
click at [1168, 404] on button "Review" at bounding box center [1168, 418] width 61 height 28
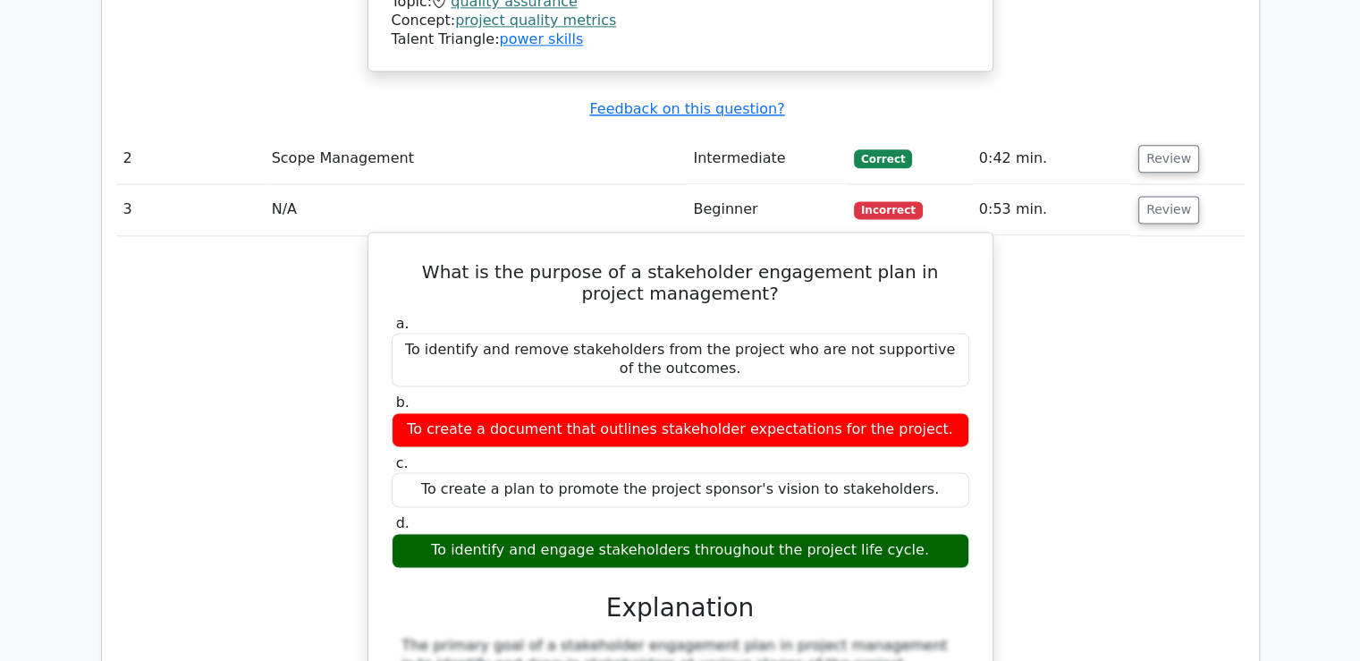
scroll to position [2235, 0]
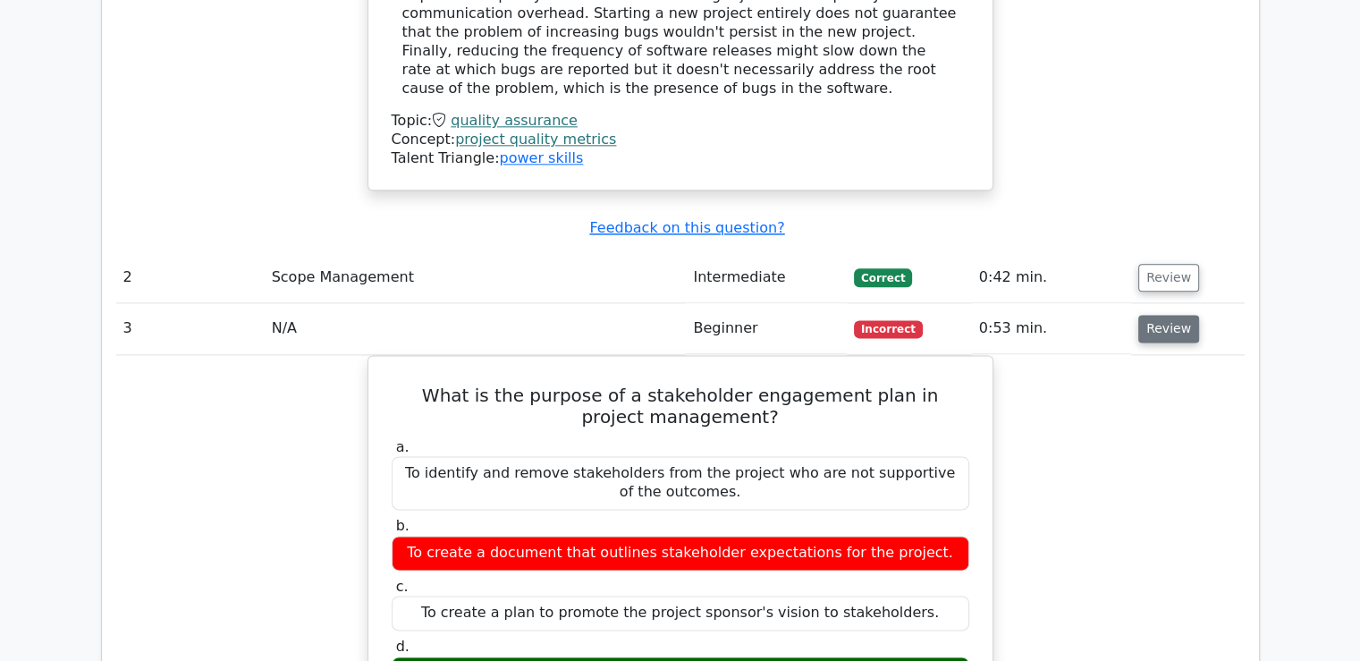
click at [1171, 315] on button "Review" at bounding box center [1168, 329] width 61 height 28
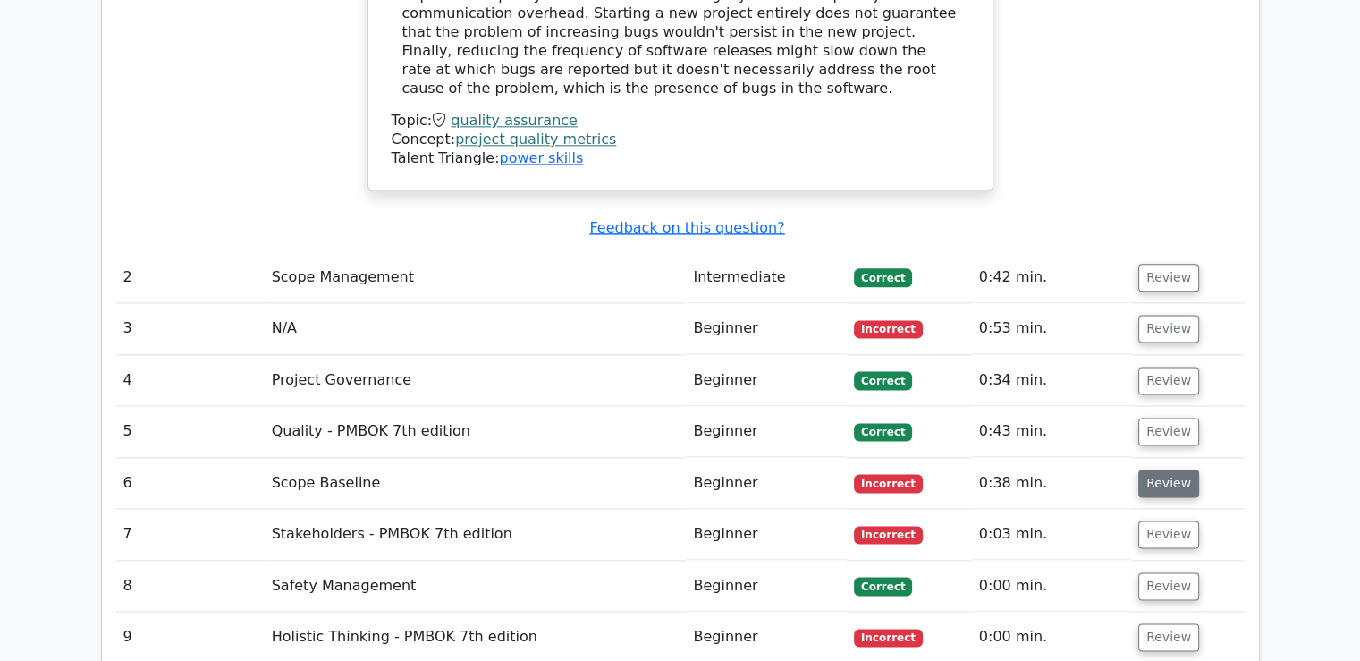
click at [1151, 469] on button "Review" at bounding box center [1168, 483] width 61 height 28
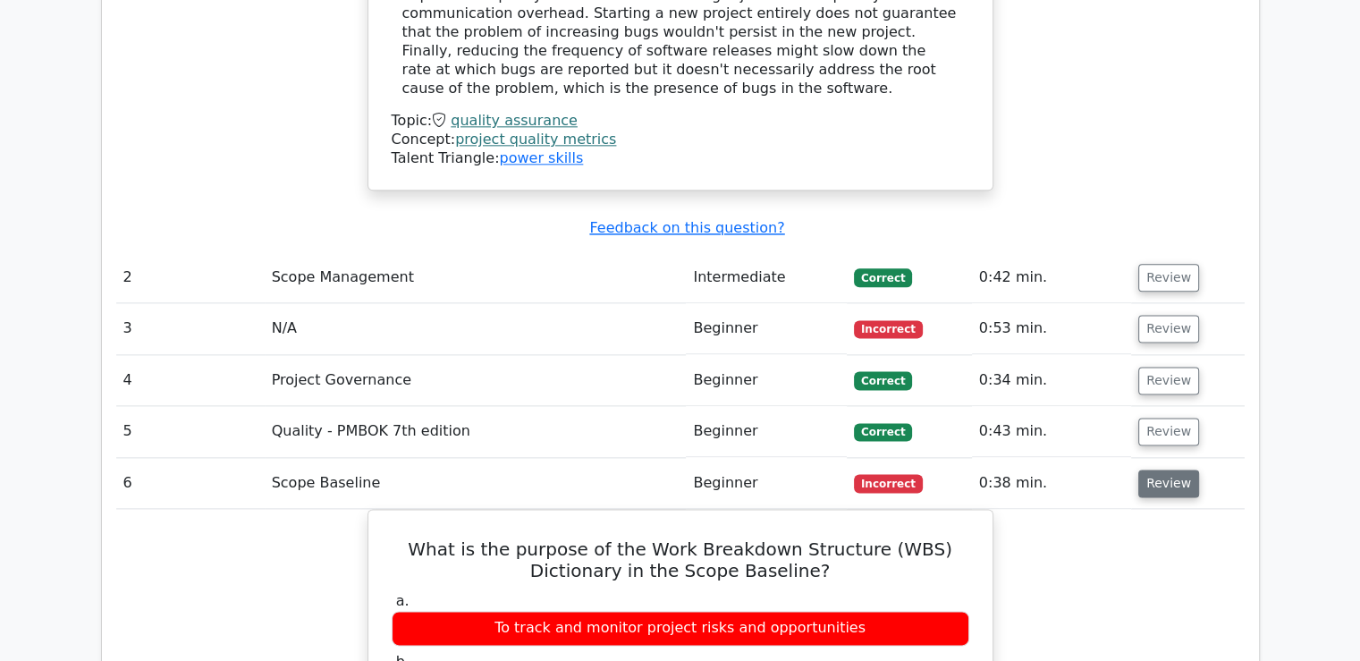
click at [1163, 469] on button "Review" at bounding box center [1168, 483] width 61 height 28
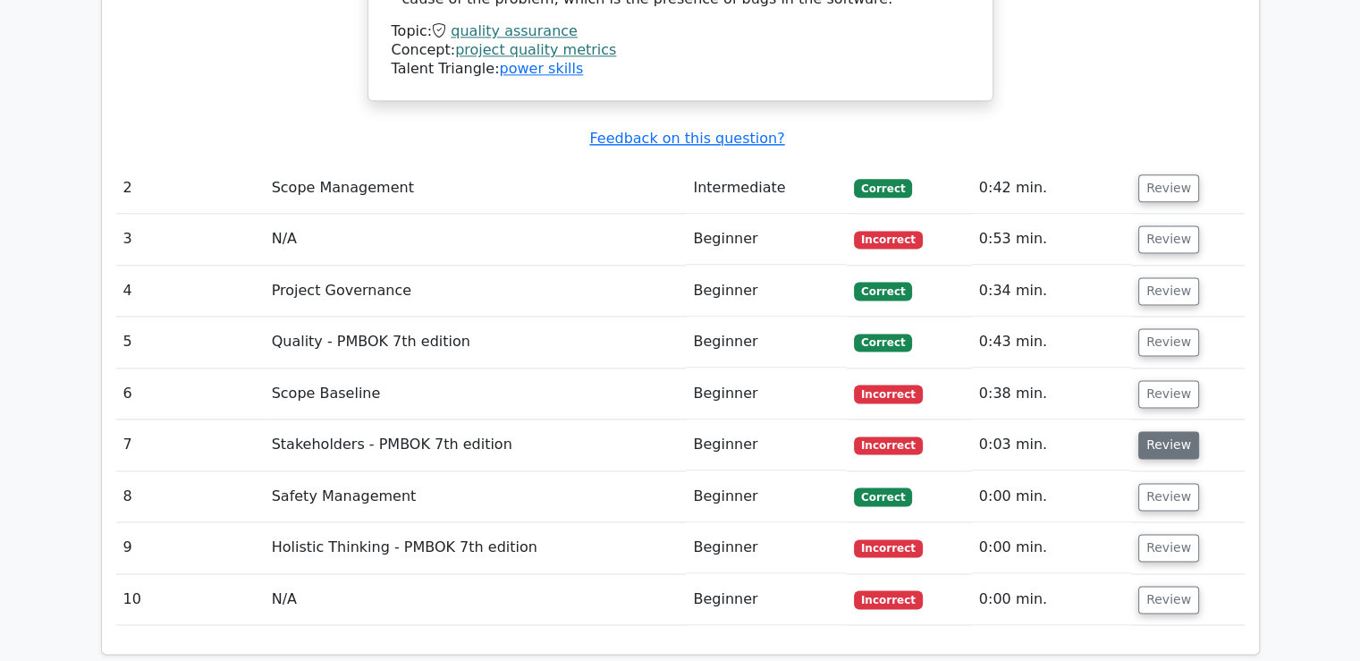
click at [1153, 431] on button "Review" at bounding box center [1168, 445] width 61 height 28
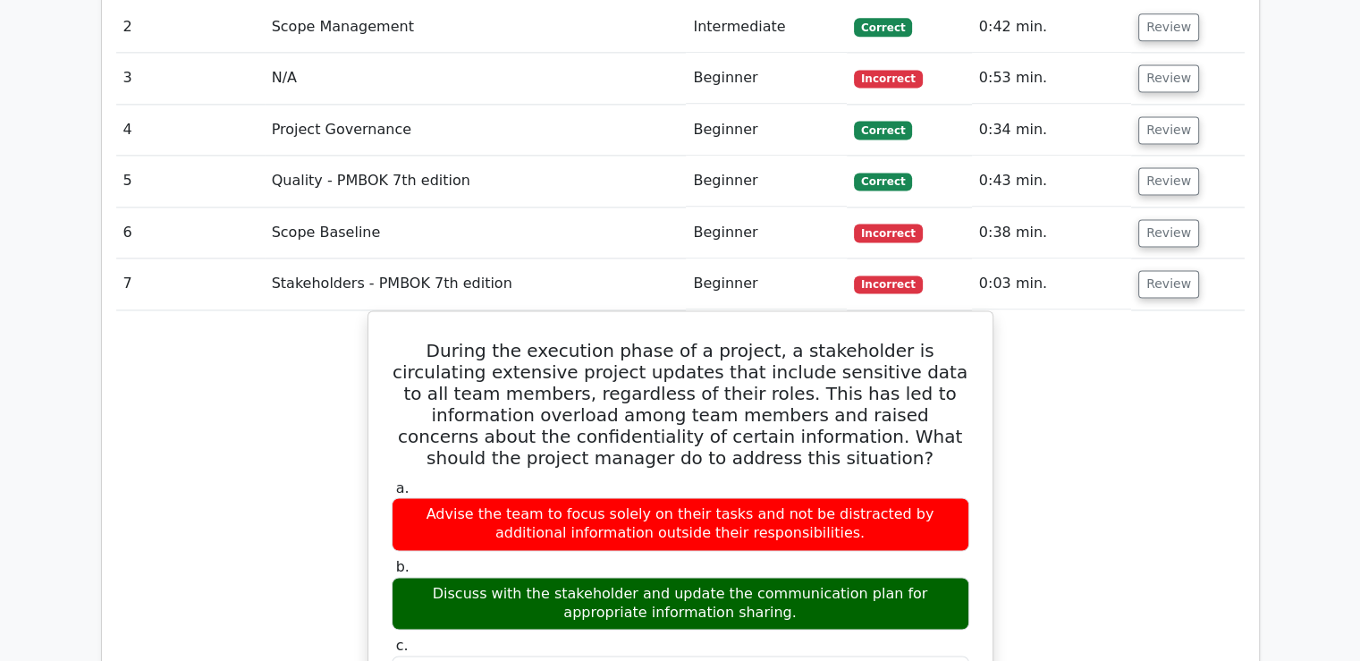
scroll to position [2503, 0]
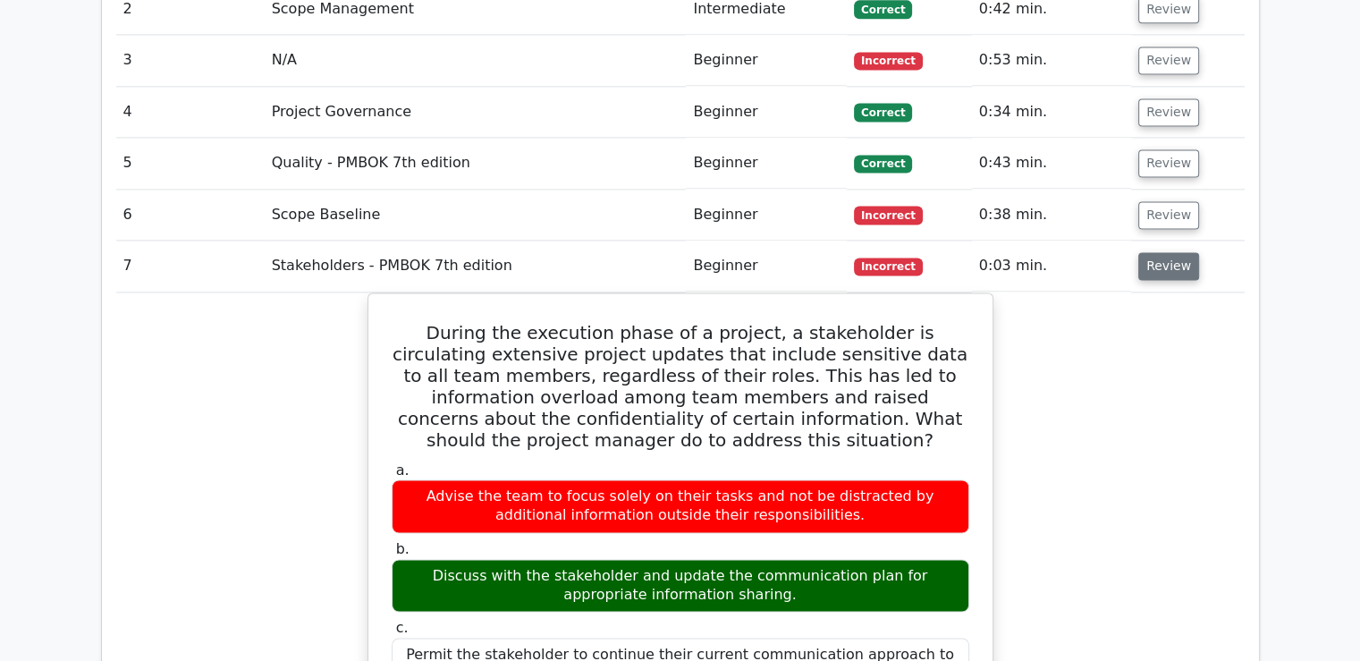
click at [1152, 252] on button "Review" at bounding box center [1168, 266] width 61 height 28
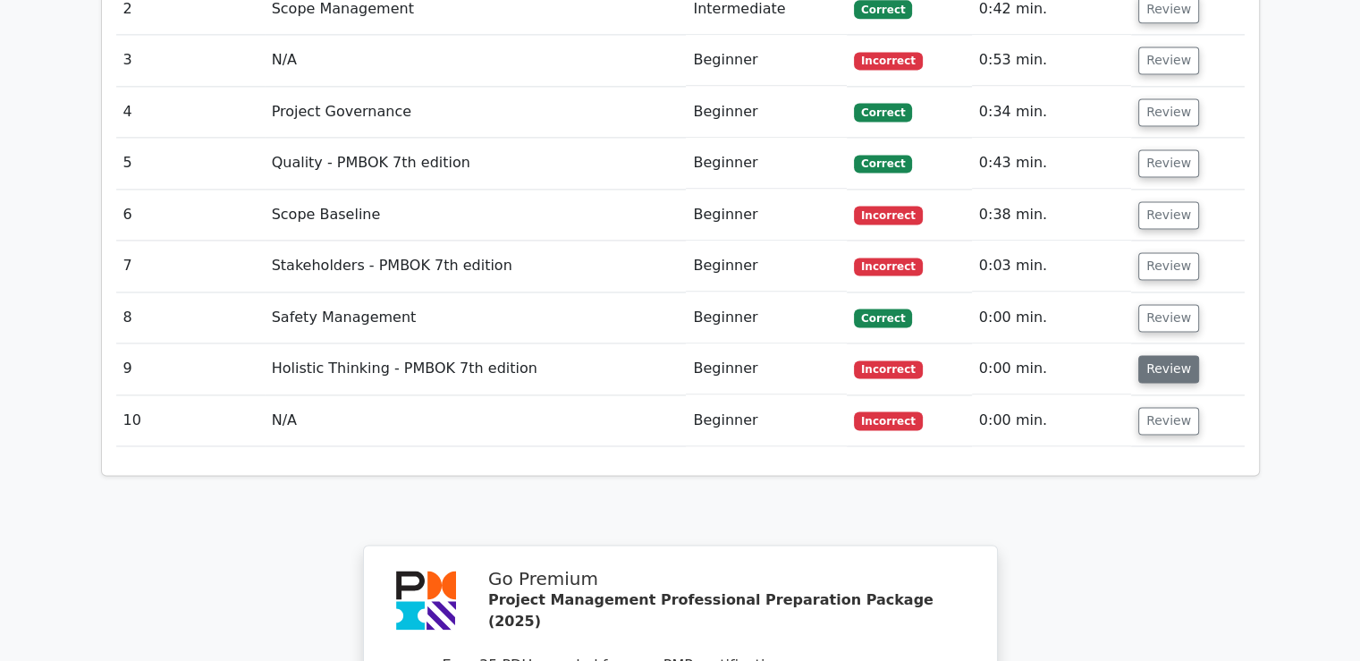
drag, startPoint x: 1122, startPoint y: 255, endPoint x: 1156, endPoint y: 247, distance: 34.9
click at [1123, 343] on td "0:00 min." at bounding box center [1051, 368] width 159 height 51
click at [1156, 355] on button "Review" at bounding box center [1168, 369] width 61 height 28
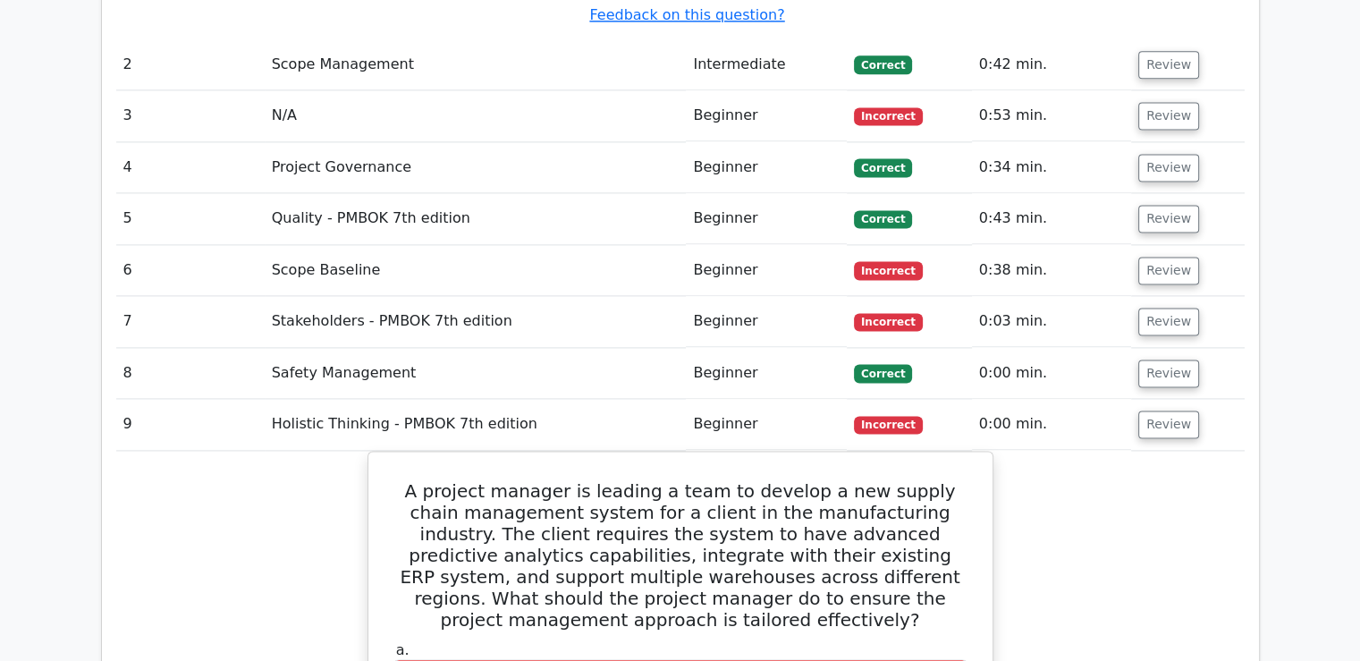
scroll to position [2414, 0]
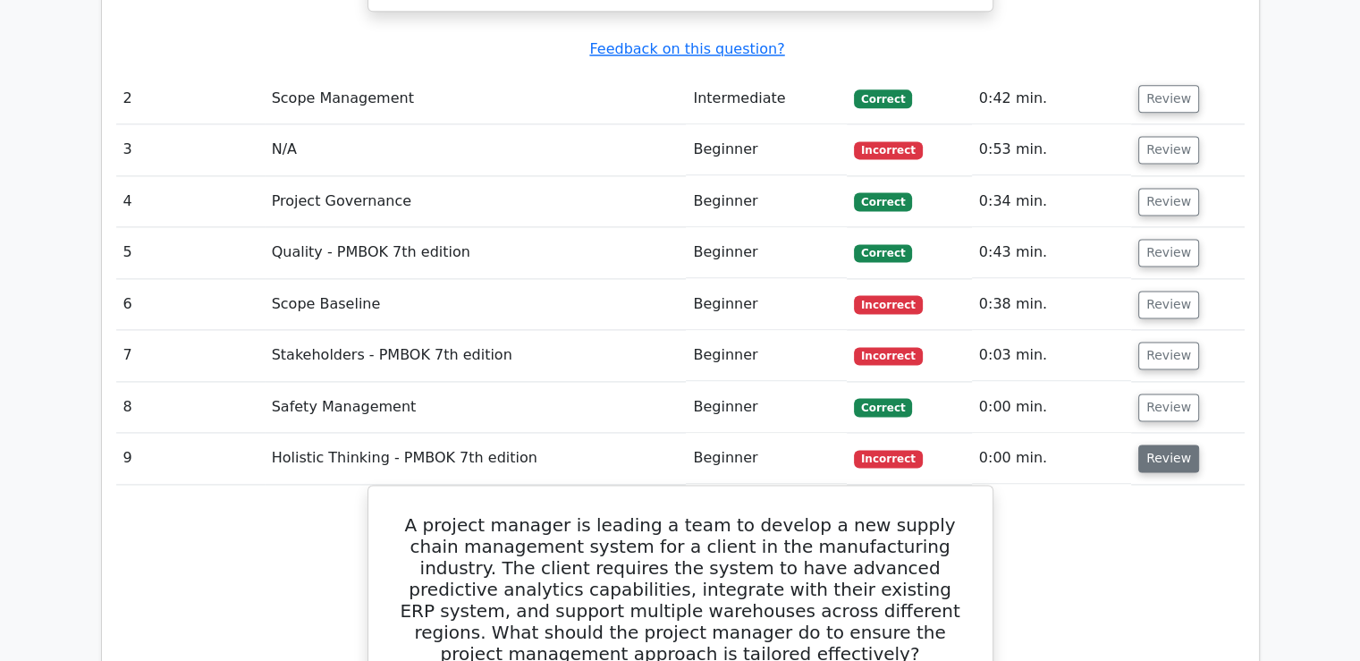
click at [1177, 444] on button "Review" at bounding box center [1168, 458] width 61 height 28
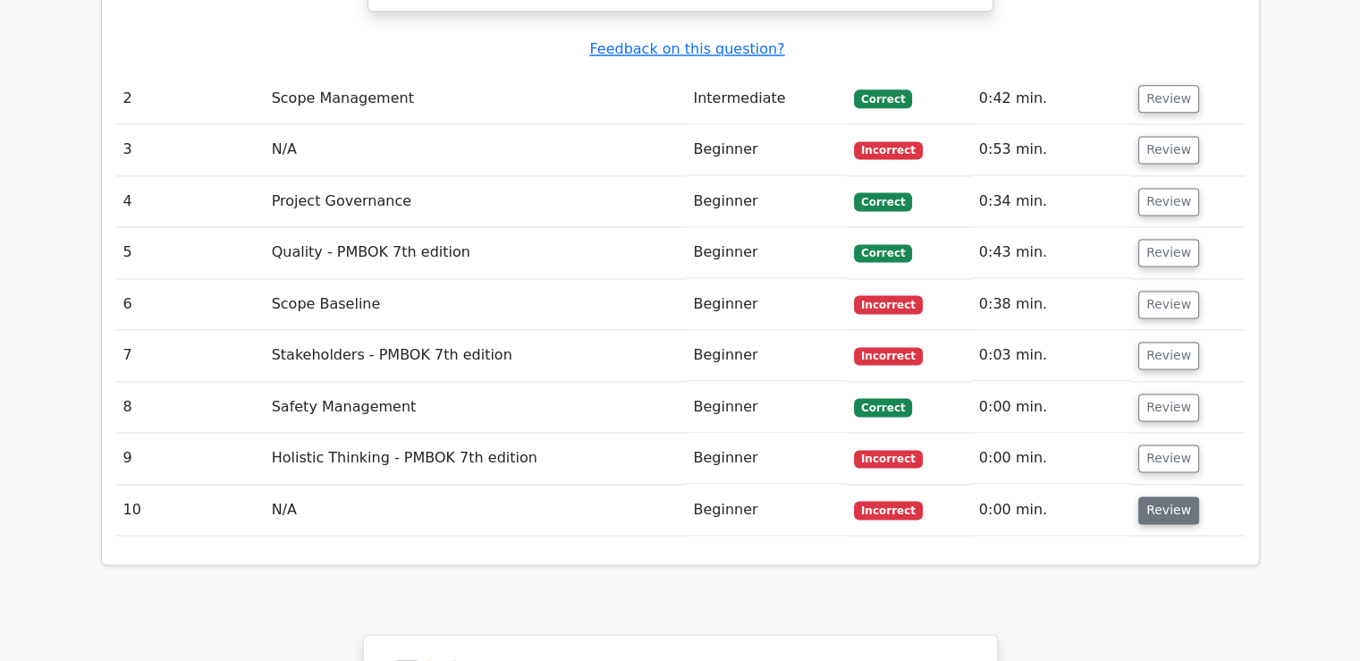
click at [1162, 496] on button "Review" at bounding box center [1168, 510] width 61 height 28
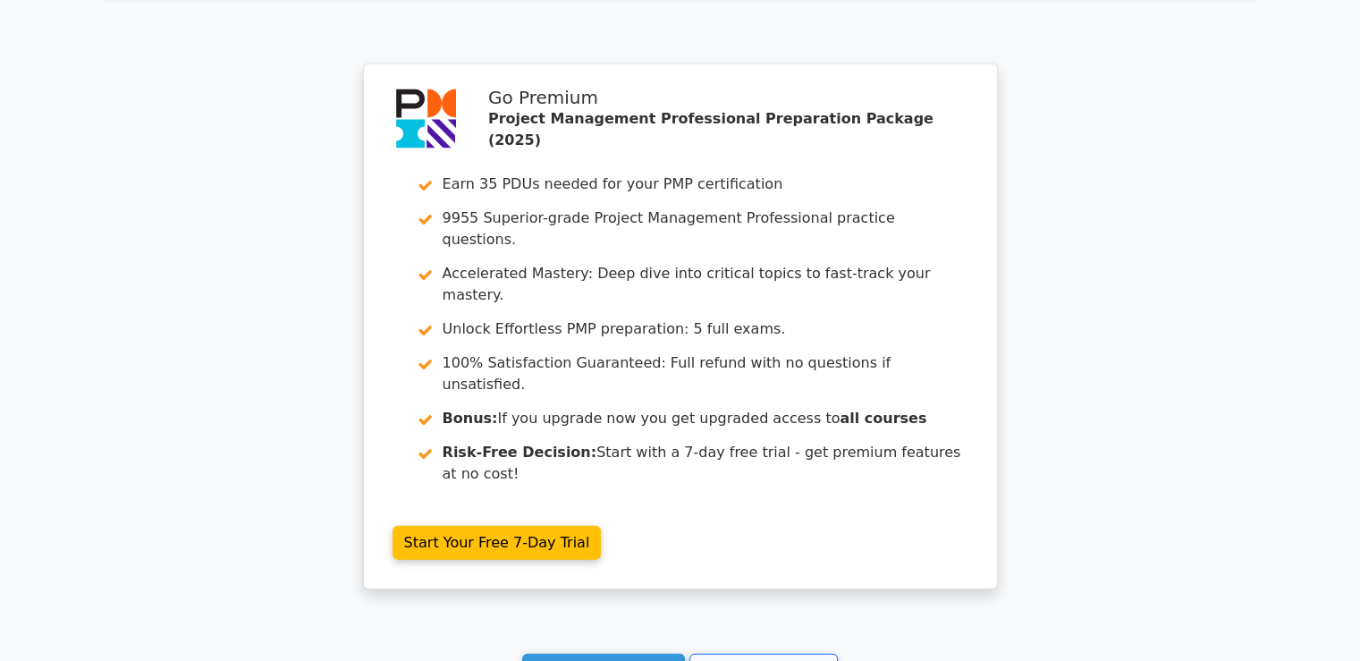
scroll to position [3834, 0]
